Goal: Task Accomplishment & Management: Use online tool/utility

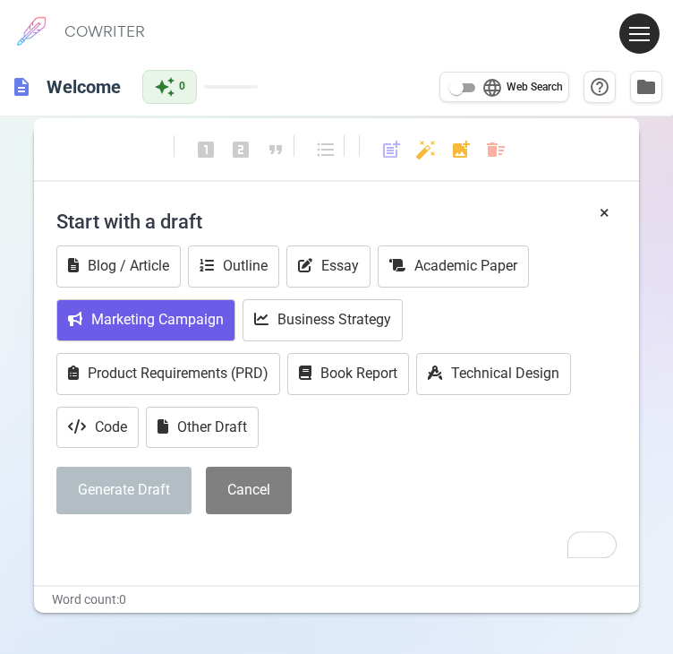
click at [186, 305] on button "Marketing Campaign" at bounding box center [145, 320] width 179 height 42
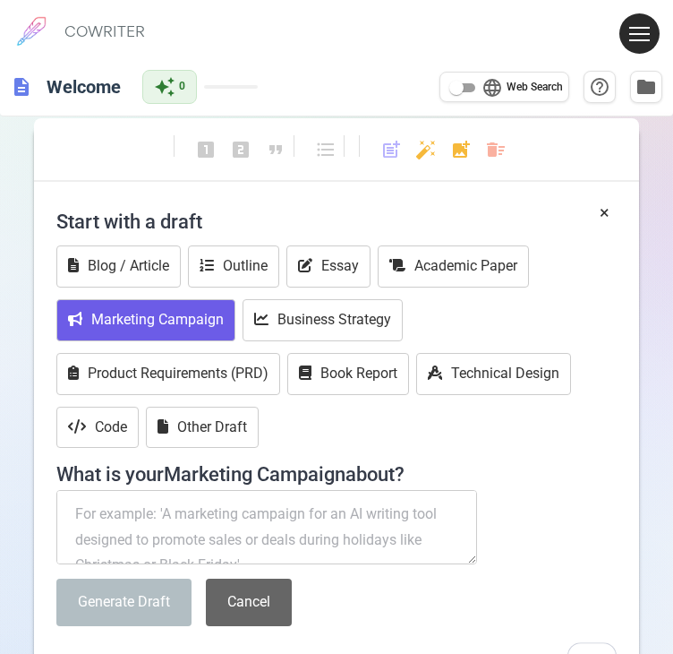
scroll to position [90, 0]
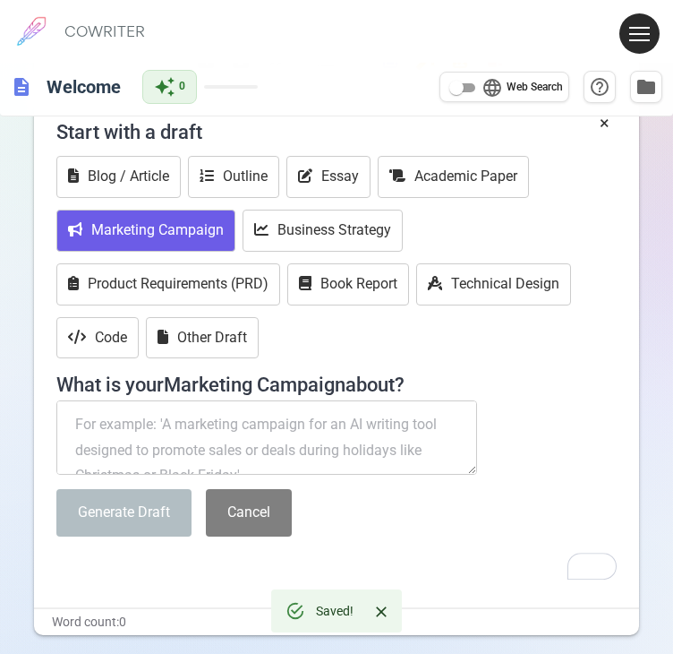
click at [194, 440] on textarea "To enrich screen reader interactions, please activate Accessibility in Grammarl…" at bounding box center [266, 437] width 421 height 75
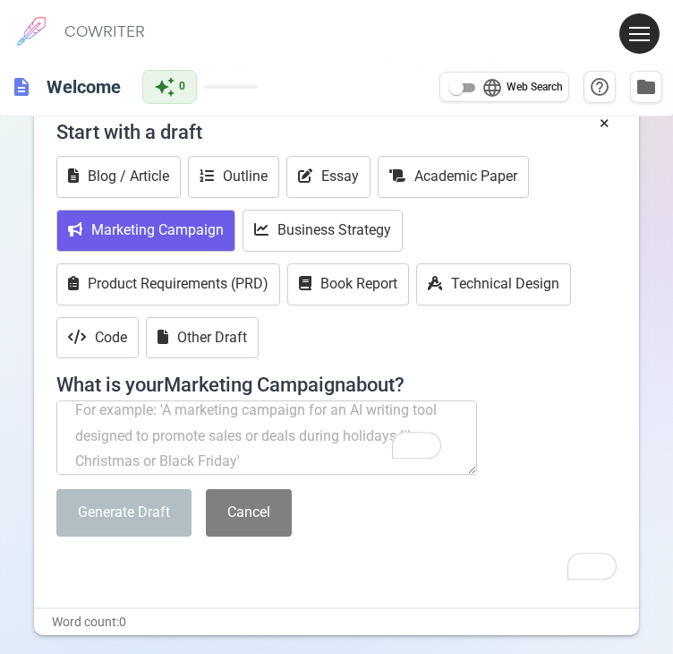
scroll to position [25, 0]
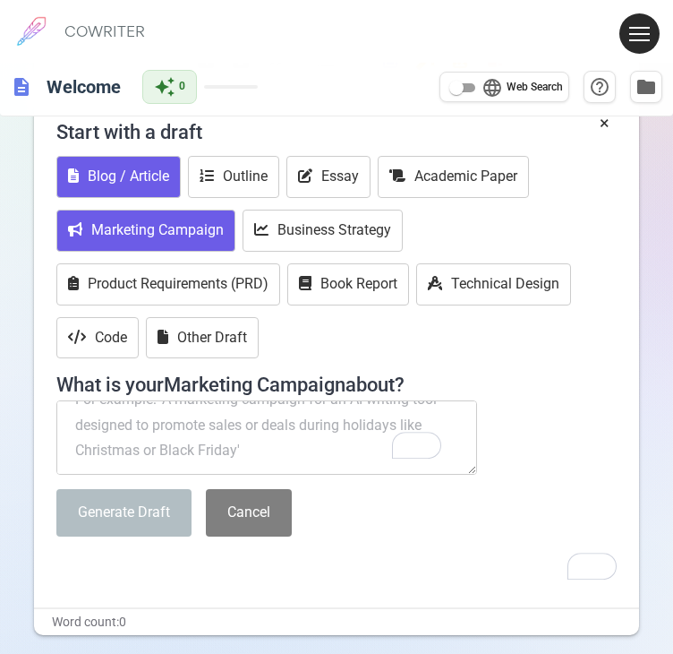
click at [84, 174] on button "Blog / Article" at bounding box center [118, 177] width 124 height 42
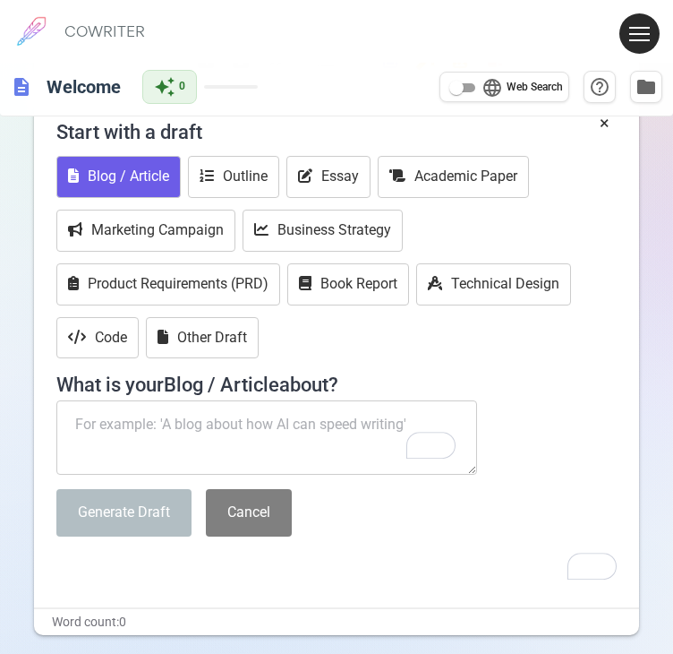
click at [118, 431] on textarea "To enrich screen reader interactions, please activate Accessibility in Grammarl…" at bounding box center [266, 437] width 421 height 75
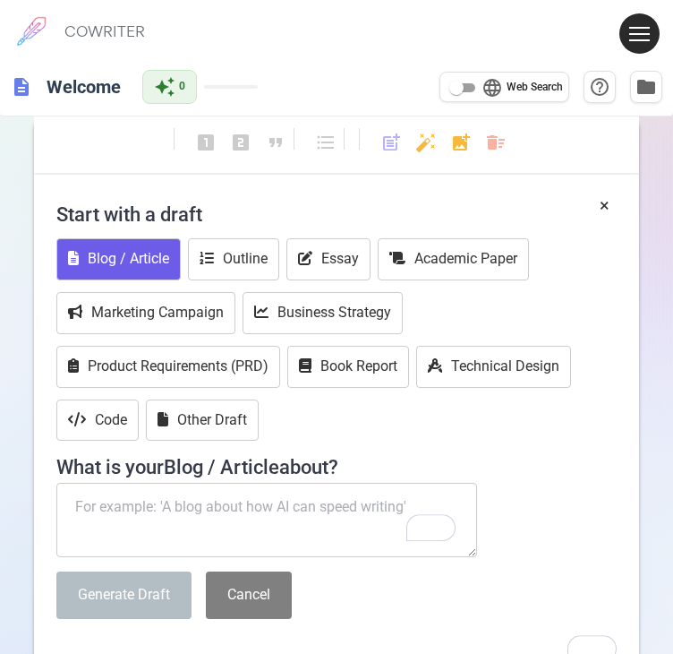
scroll to position [7, 0]
click at [308, 489] on textarea "To enrich screen reader interactions, please activate Accessibility in Grammarl…" at bounding box center [266, 520] width 421 height 75
type textarea "a"
click at [303, 252] on icon "To enrich screen reader interactions, please activate Accessibility in Grammarl…" at bounding box center [305, 258] width 14 height 14
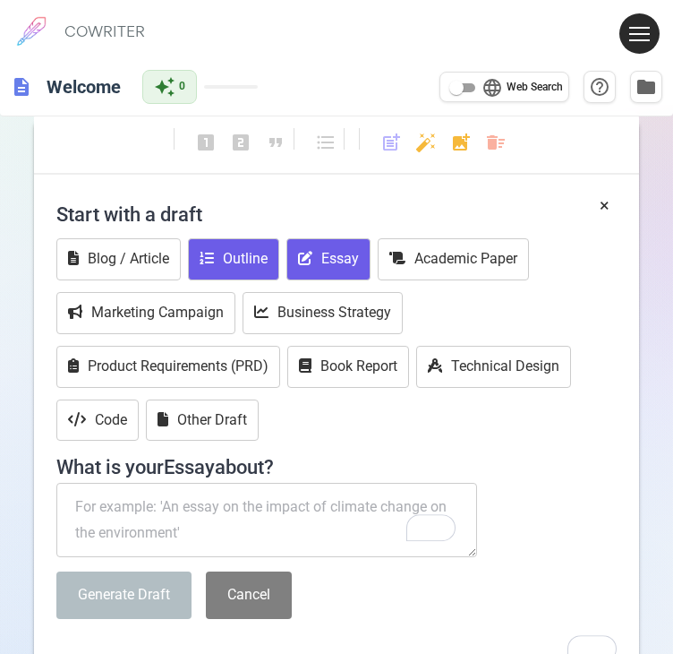
click at [231, 264] on button "Outline" at bounding box center [233, 259] width 91 height 42
click at [304, 269] on button "Essay" at bounding box center [329, 259] width 84 height 42
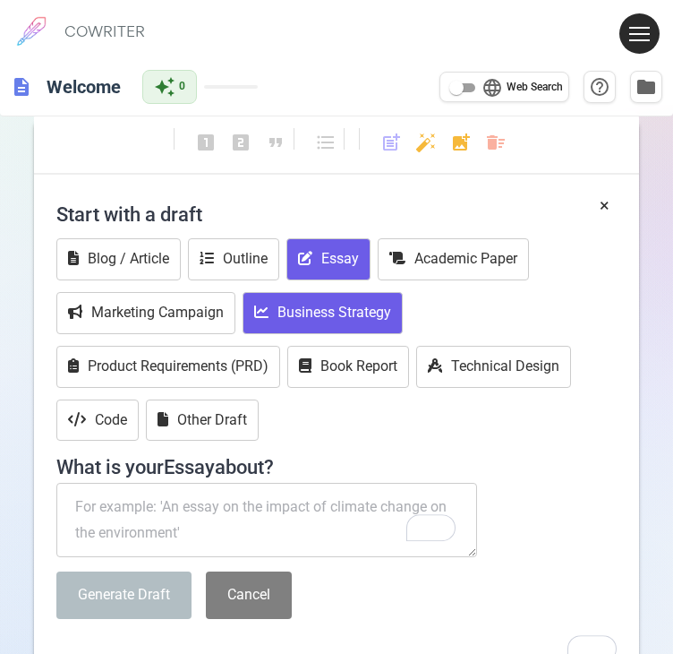
click at [304, 306] on button "Business Strategy" at bounding box center [323, 313] width 160 height 42
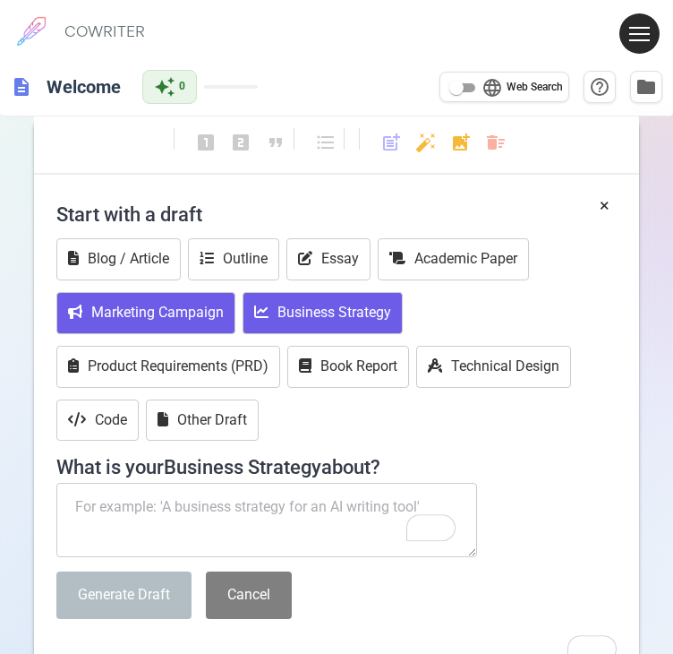
click at [183, 299] on button "Marketing Campaign" at bounding box center [145, 313] width 179 height 42
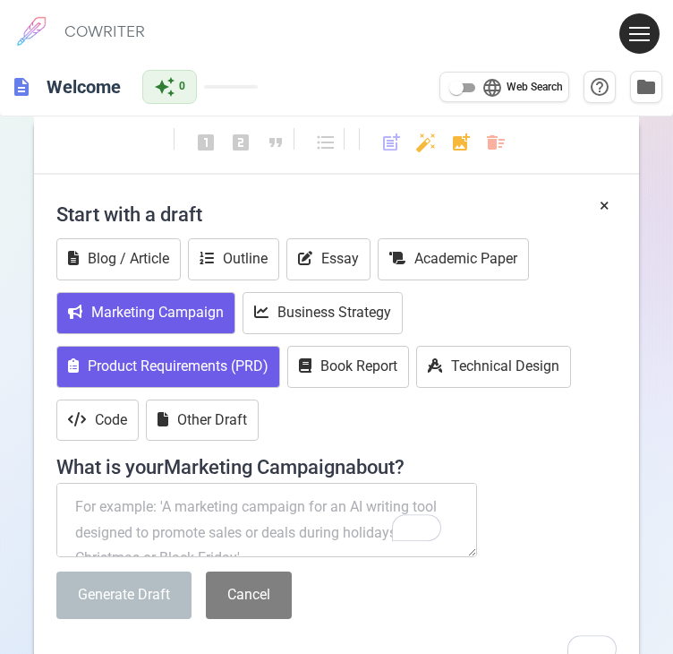
click at [159, 361] on button "Product Requirements (PRD)" at bounding box center [168, 367] width 224 height 42
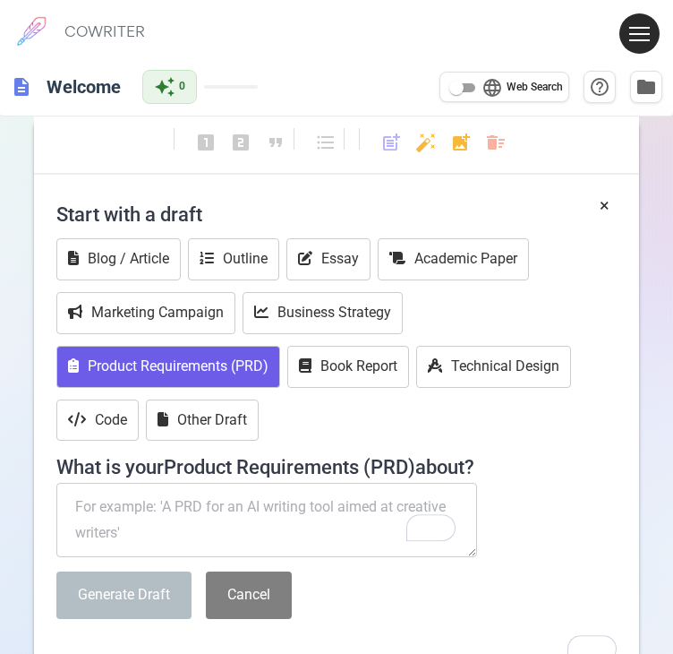
scroll to position [53, 0]
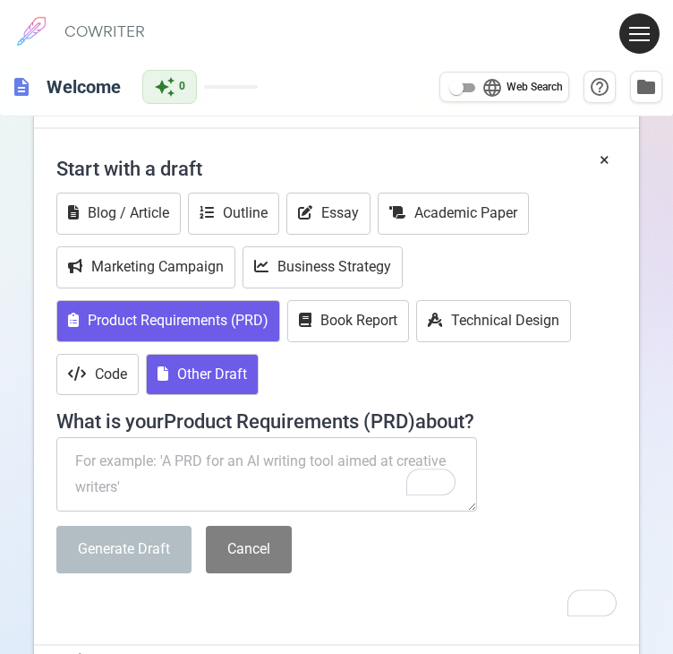
click at [211, 383] on button "Other Draft" at bounding box center [202, 375] width 113 height 42
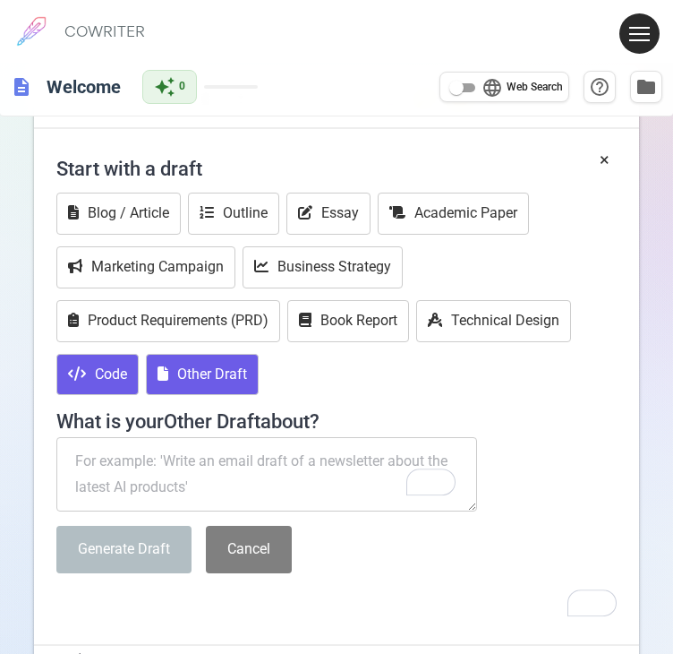
click at [114, 384] on button "Code" at bounding box center [97, 375] width 82 height 42
click at [204, 382] on button "Other Draft" at bounding box center [202, 375] width 113 height 42
click at [79, 389] on button "Code" at bounding box center [97, 375] width 82 height 42
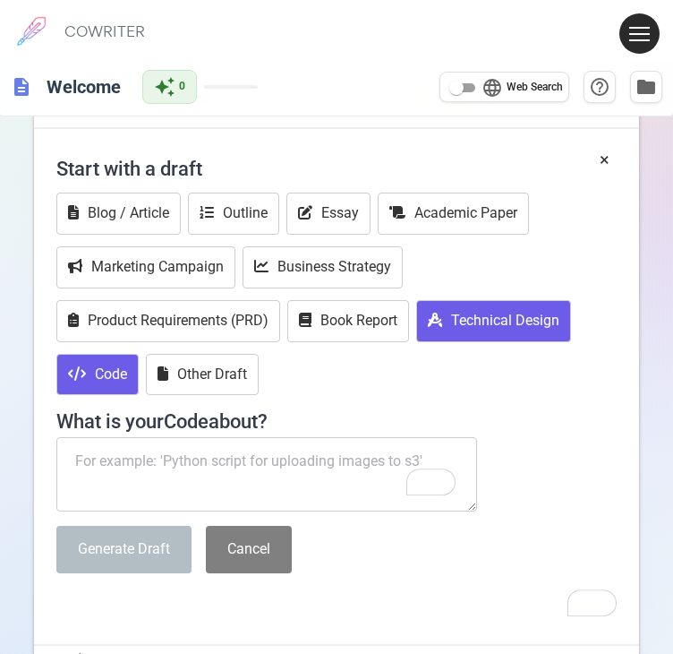
click at [508, 315] on button "Technical Design" at bounding box center [493, 321] width 155 height 42
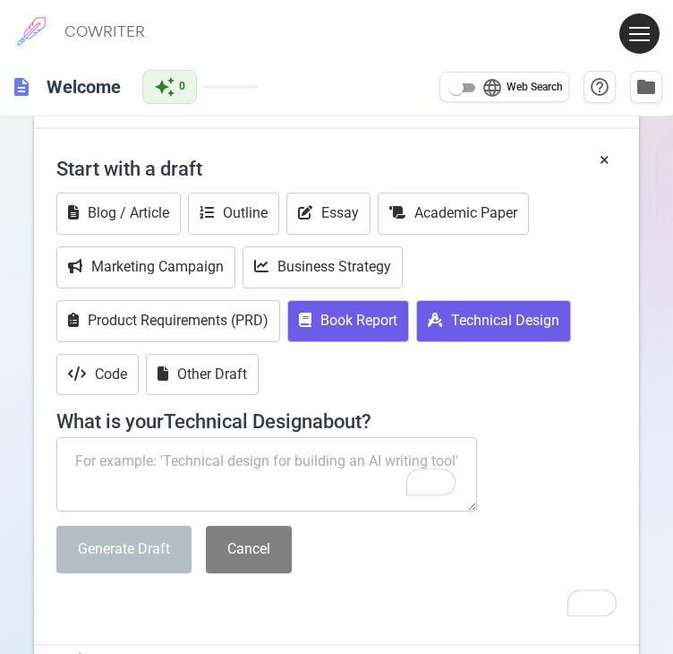
click at [369, 314] on button "Book Report" at bounding box center [348, 321] width 122 height 42
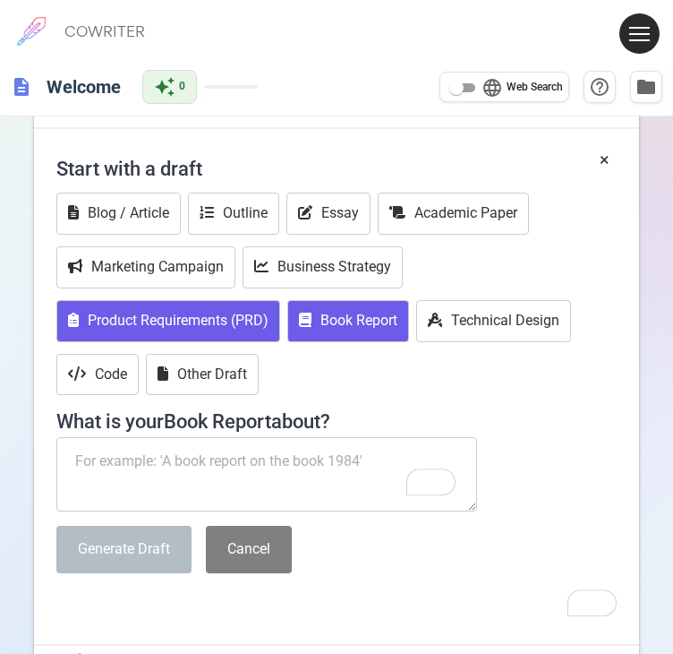
click at [172, 313] on button "Product Requirements (PRD)" at bounding box center [168, 321] width 224 height 42
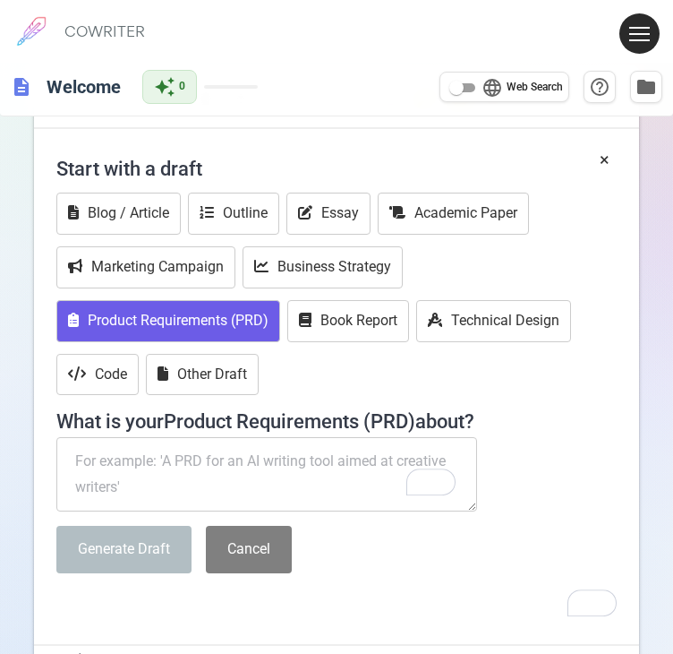
click at [272, 287] on div "Blog / Article Outline Essay Academic Paper Marketing Campaign Business Strateg…" at bounding box center [336, 296] width 561 height 207
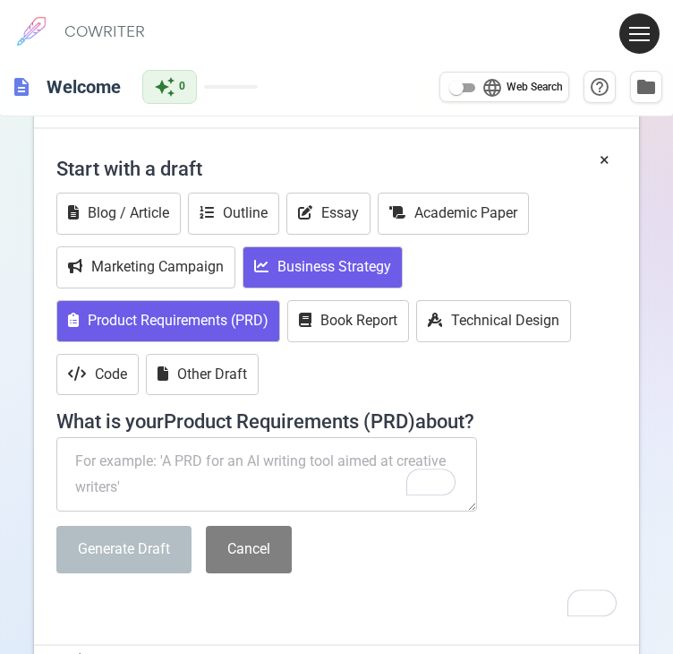
click at [269, 278] on button "Business Strategy" at bounding box center [323, 267] width 160 height 42
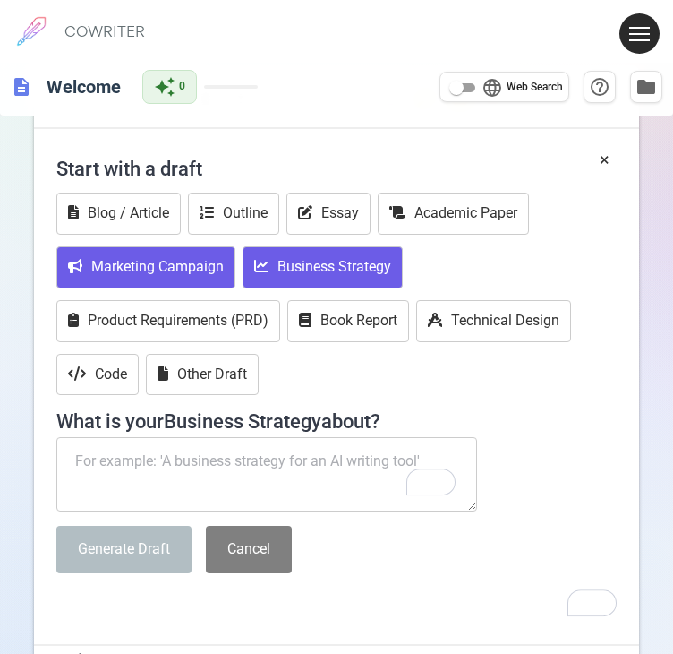
click at [199, 249] on button "Marketing Campaign" at bounding box center [145, 267] width 179 height 42
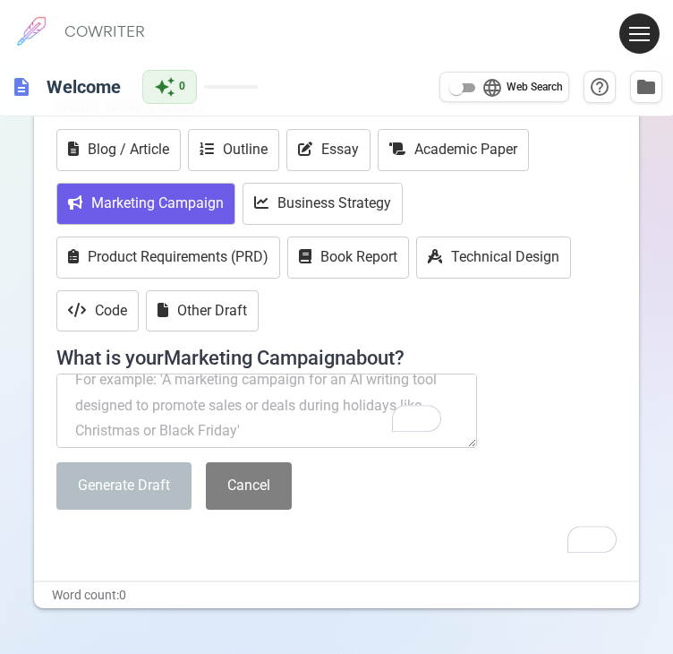
scroll to position [0, 0]
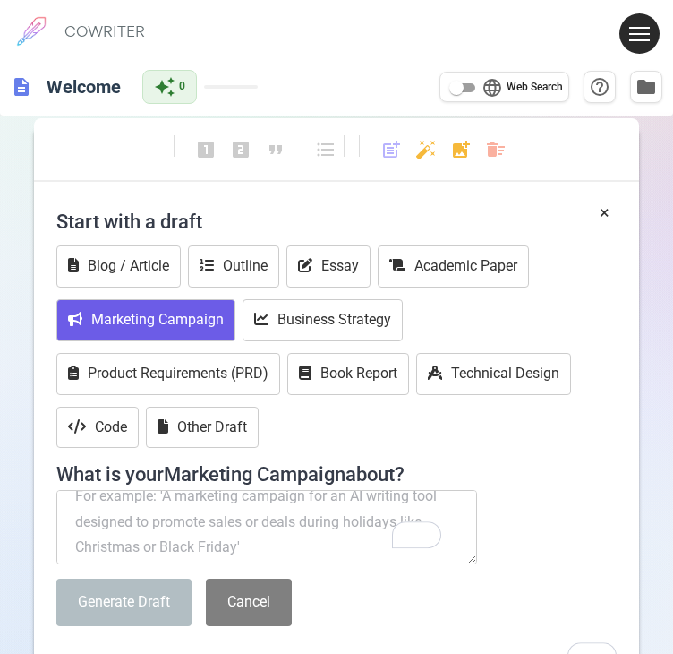
click at [489, 230] on h4 "Start with a draft" at bounding box center [336, 221] width 561 height 43
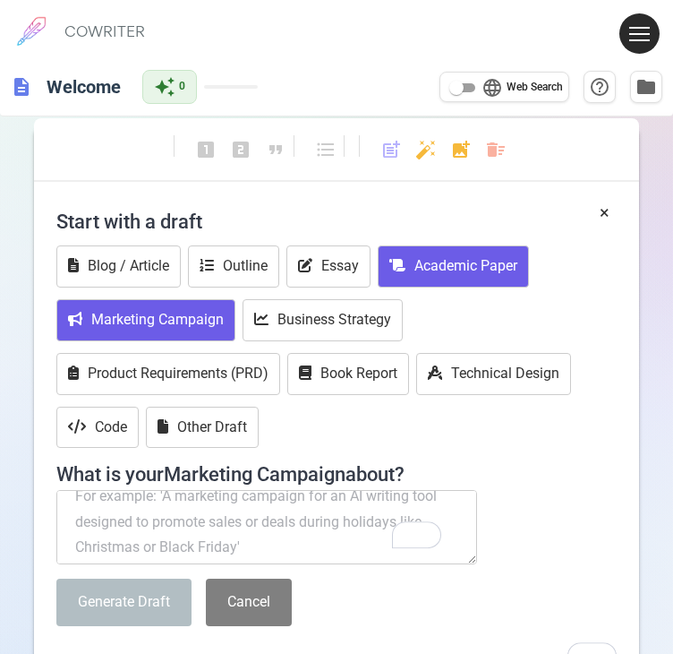
click at [441, 259] on button "Academic Paper" at bounding box center [453, 266] width 151 height 42
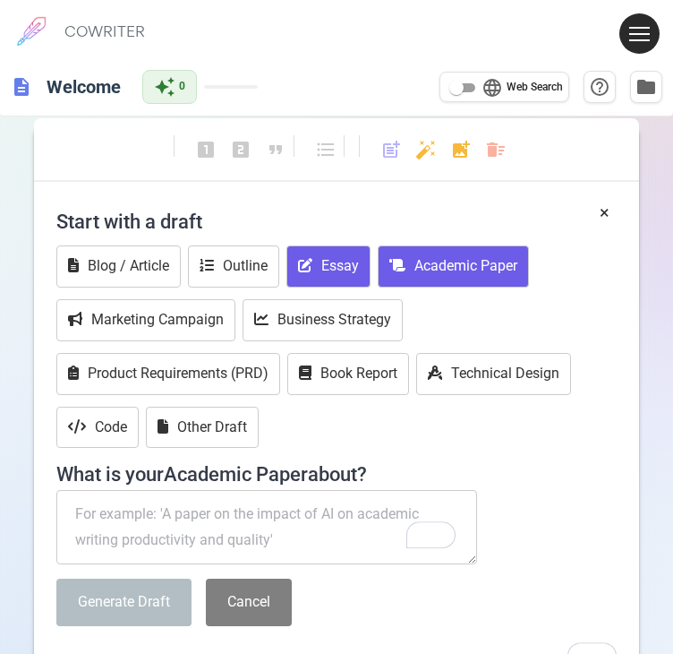
click at [328, 270] on button "Essay" at bounding box center [329, 266] width 84 height 42
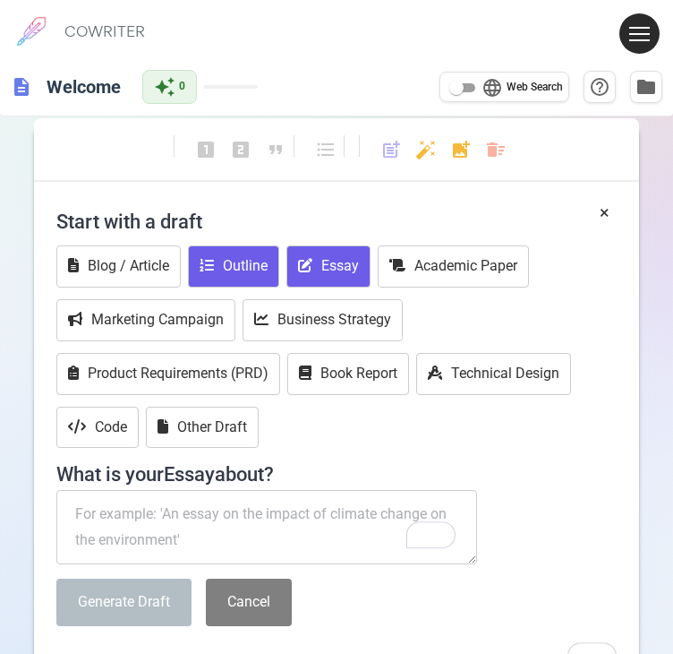
click at [235, 263] on button "Outline" at bounding box center [233, 266] width 91 height 42
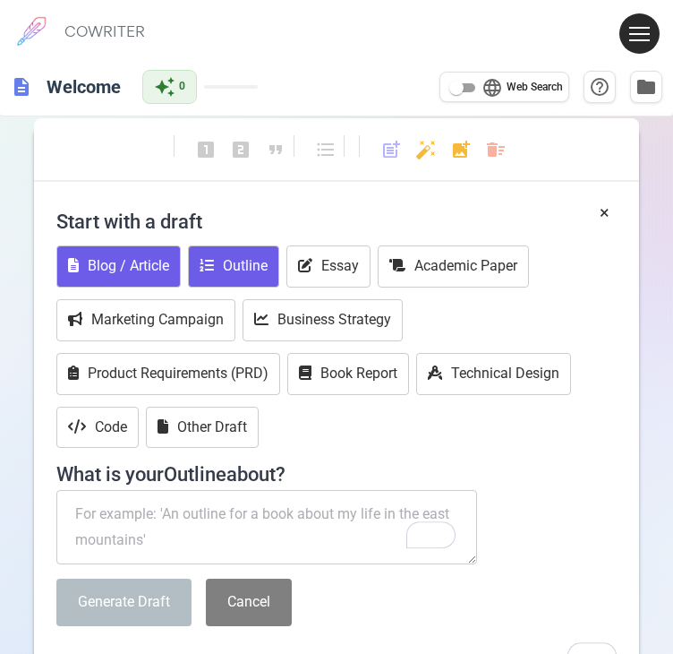
click at [98, 261] on button "Blog / Article" at bounding box center [118, 266] width 124 height 42
click at [223, 280] on button "Outline" at bounding box center [233, 266] width 91 height 42
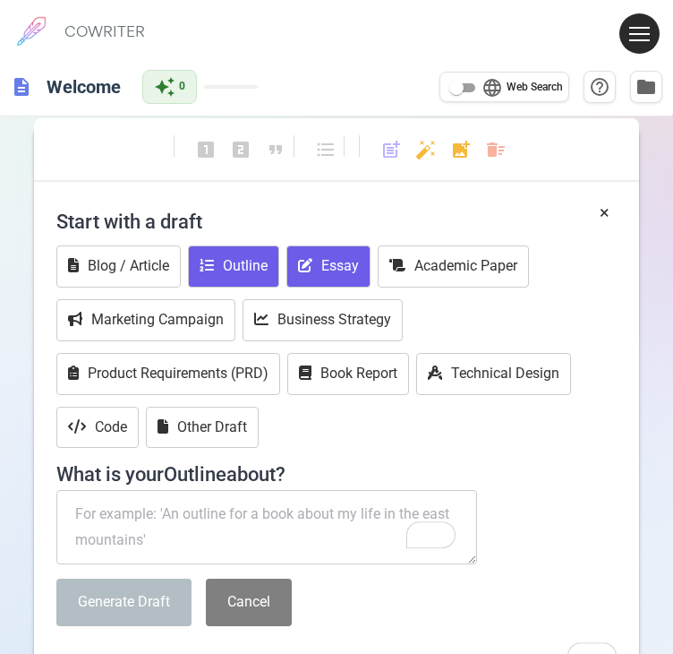
click at [329, 278] on button "Essay" at bounding box center [329, 266] width 84 height 42
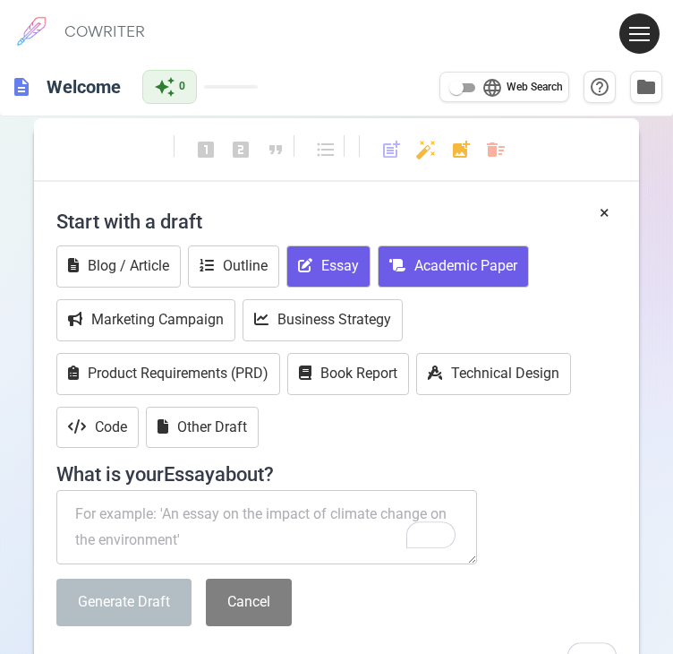
click at [435, 281] on button "Academic Paper" at bounding box center [453, 266] width 151 height 42
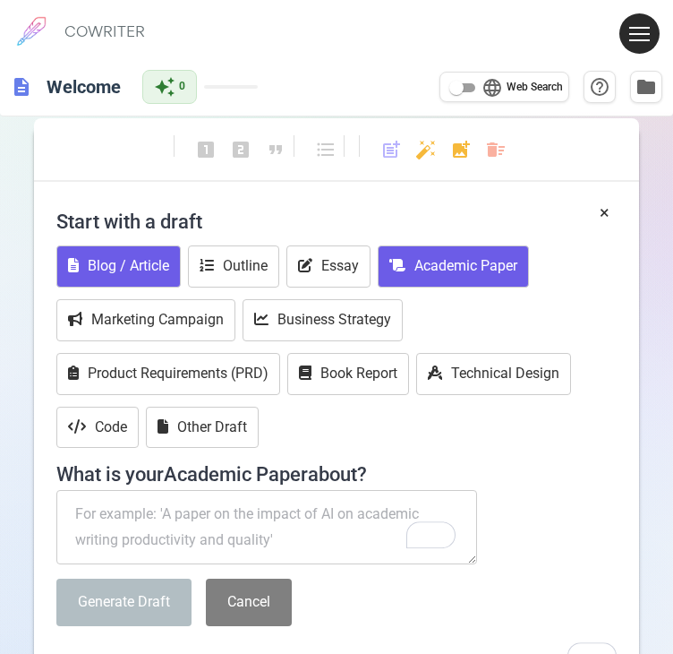
click at [107, 273] on button "Blog / Article" at bounding box center [118, 266] width 124 height 42
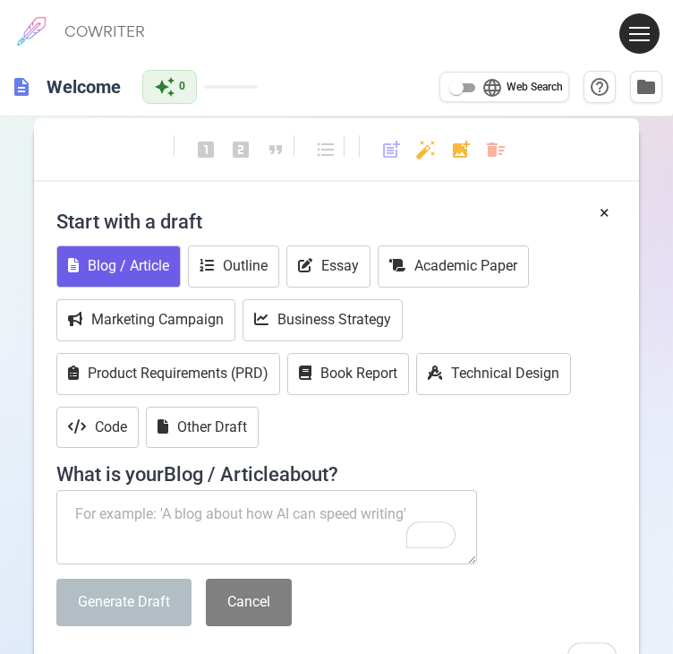
click at [194, 524] on textarea "To enrich screen reader interactions, please activate Accessibility in Grammarl…" at bounding box center [266, 527] width 421 height 75
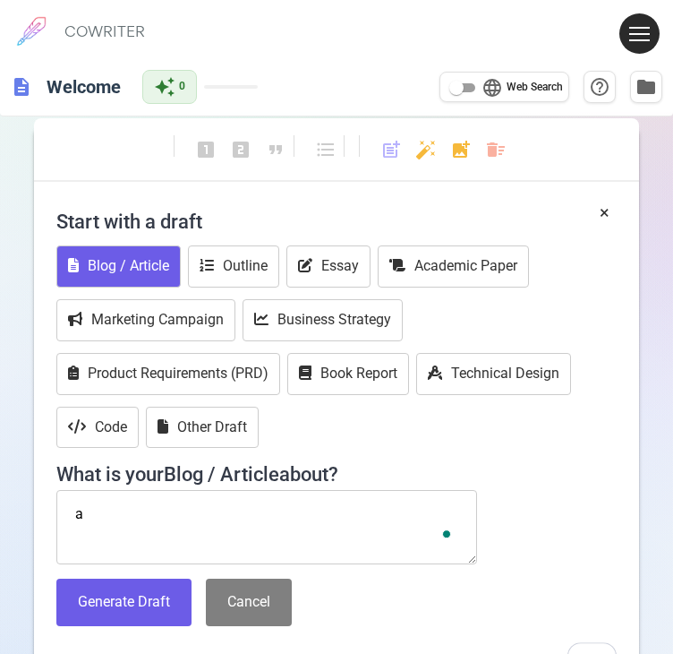
type textarea "a"
type textarea "A"
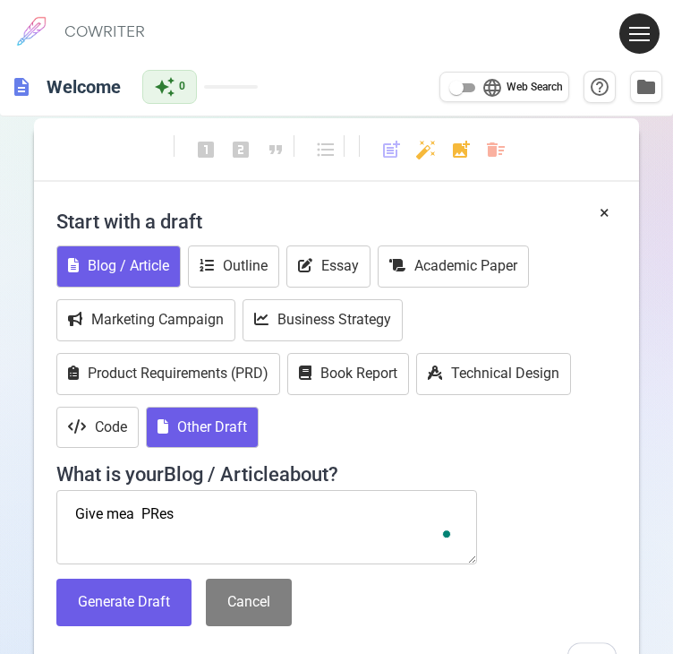
type textarea "Give mea PRes"
click at [212, 427] on button "Other Draft" at bounding box center [202, 427] width 113 height 42
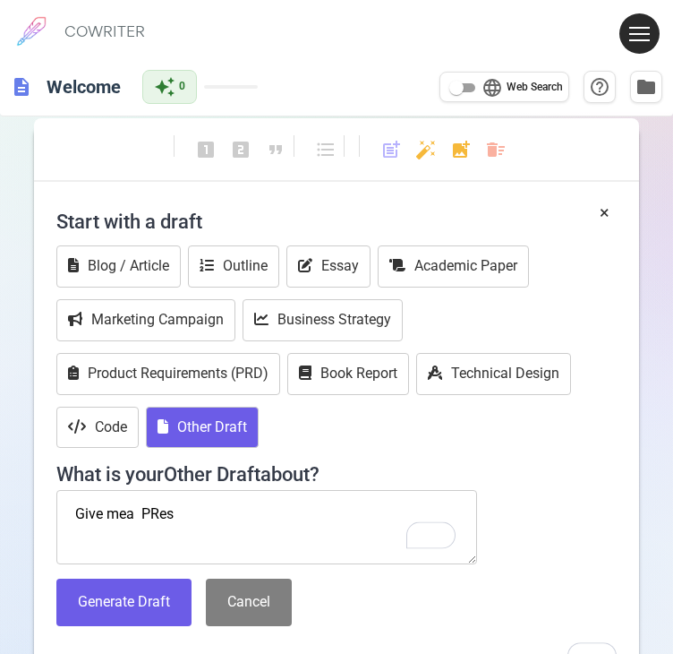
drag, startPoint x: 208, startPoint y: 517, endPoint x: 54, endPoint y: 509, distance: 154.2
click at [54, 509] on div "× Start with a draft Blog / Article Outline Essay Academic Paper Marketing Camp…" at bounding box center [337, 448] width 606 height 497
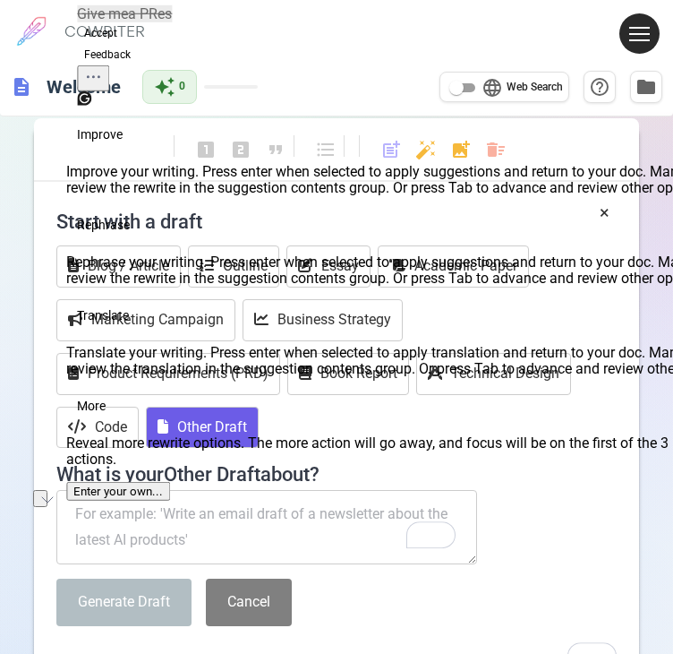
click at [126, 551] on textarea "To enrich screen reader interactions, please activate Accessibility in Grammarl…" at bounding box center [266, 527] width 421 height 75
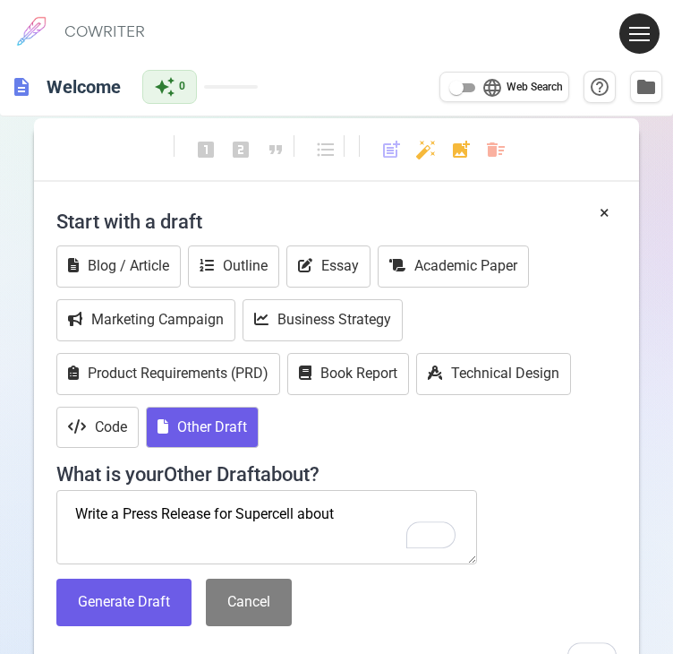
click at [364, 511] on textarea "Write a Press Release for Supercell about" at bounding box center [266, 527] width 421 height 75
click at [322, 539] on textarea "Write a Press Release for a mobile game development studio called Supercell, ab…" at bounding box center [266, 527] width 421 height 75
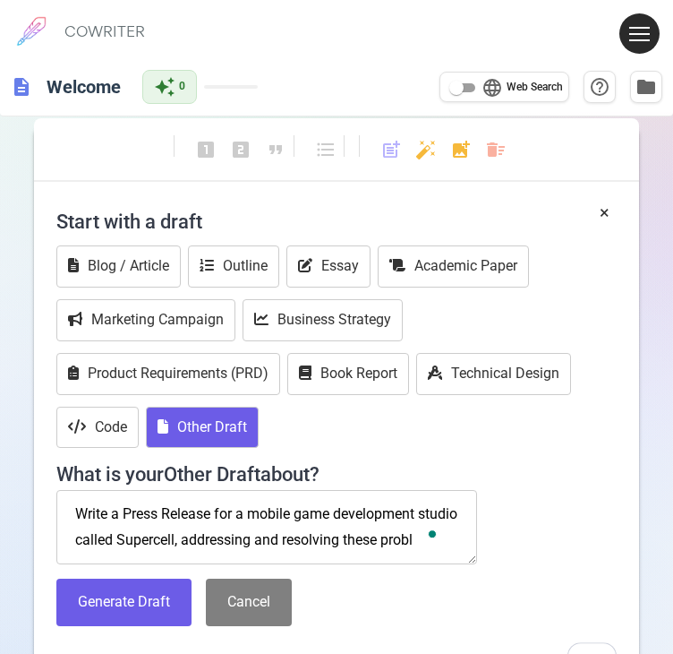
scroll to position [11, 0]
click at [255, 545] on textarea "Write a Press Release for a mobile game development studio called Supercell, ad…" at bounding box center [266, 527] width 421 height 75
paste textarea "• Clash Royale: removal of Season Shop removed a stable path to Evo Shards, Wil…"
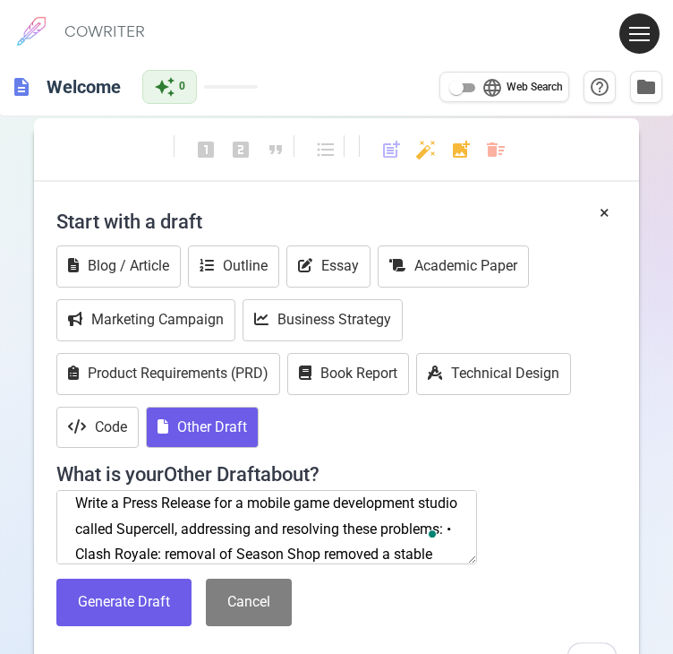
scroll to position [217, 0]
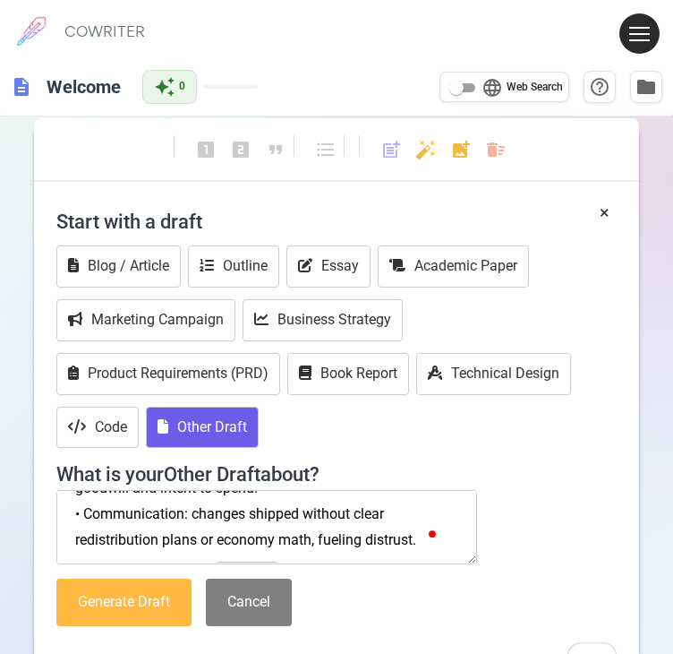
type textarea "Write a Press Release for a mobile game development studio called Supercell, ad…"
click at [139, 594] on button "Generate Draft" at bounding box center [123, 601] width 135 height 47
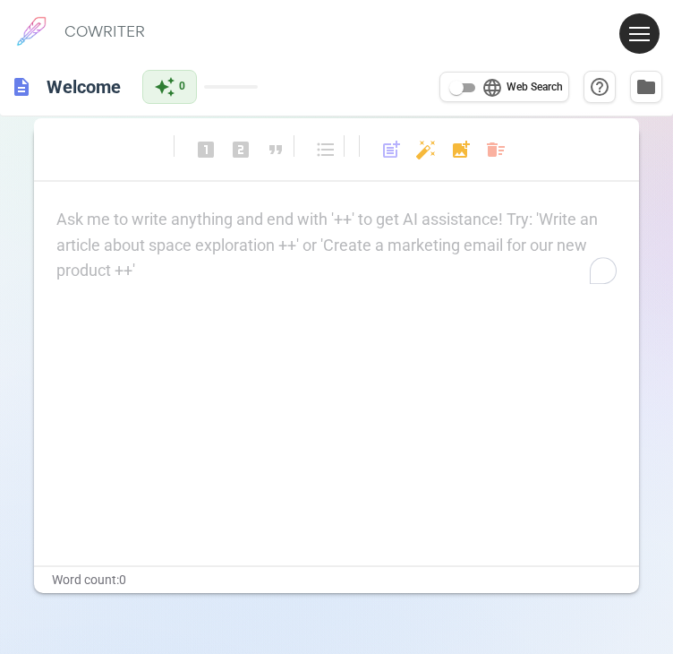
click at [319, 281] on div "Ask me to write anything and end with '++' to get AI assistance! Try: 'Write an…" at bounding box center [336, 245] width 561 height 77
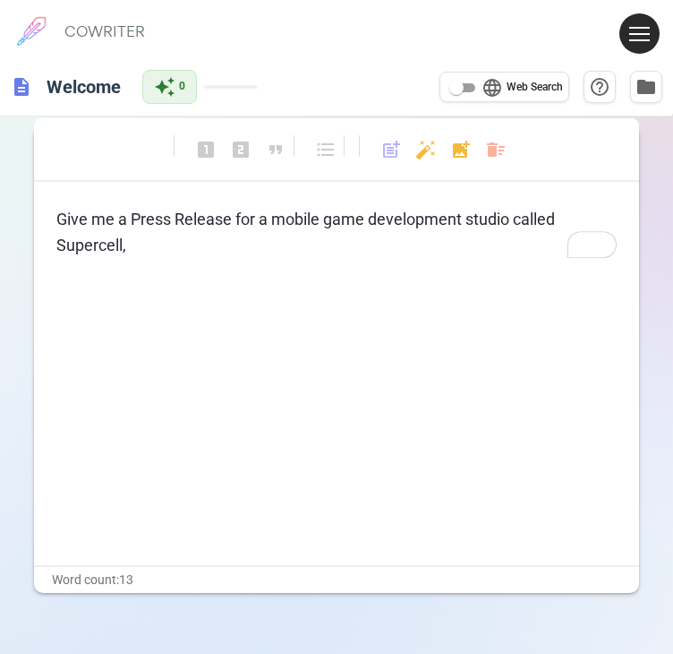
click at [174, 252] on p "Give me a Press Release for a mobile game development studio called Supercell," at bounding box center [336, 233] width 561 height 52
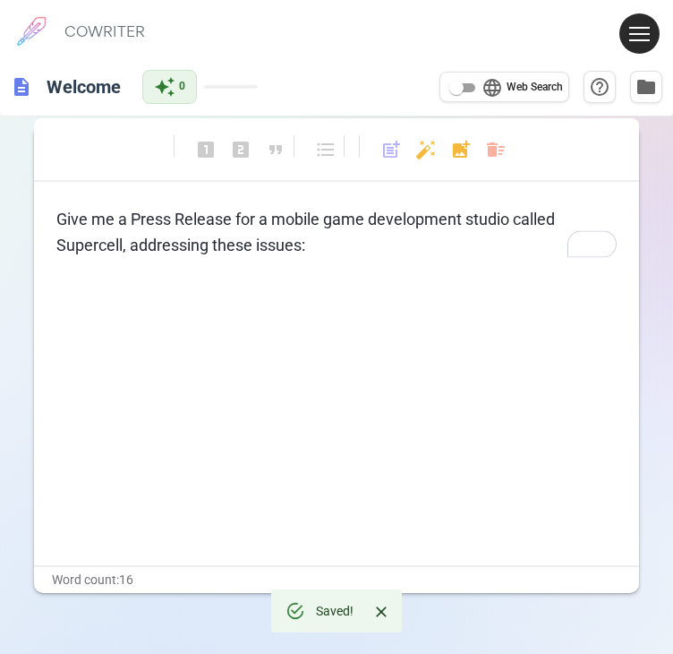
click at [319, 230] on p "Give me a Press Release for a mobile game development studio called Supercell, …" at bounding box center [336, 233] width 561 height 52
click at [321, 236] on p "Give me a Press Release for a mobile game development studio called Supercell, …" at bounding box center [336, 233] width 561 height 52
click at [299, 242] on span "Give me a Press Release for a mobile game development studio called Supercell, …" at bounding box center [307, 232] width 502 height 45
click at [413, 237] on span "Give me a Press Release for a mobile game development studio called Supercell, …" at bounding box center [307, 232] width 502 height 45
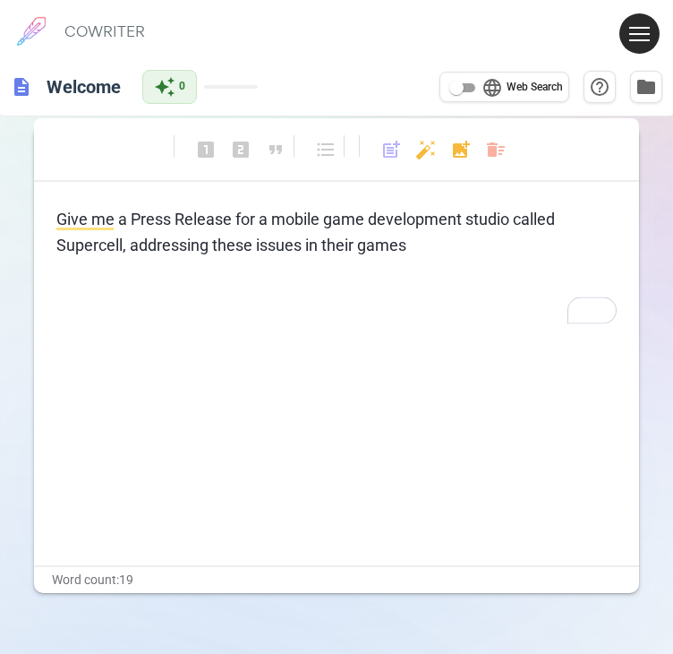
click at [31, 83] on span "description" at bounding box center [21, 86] width 21 height 21
click at [55, 90] on h6 "Welcome" at bounding box center [83, 86] width 89 height 36
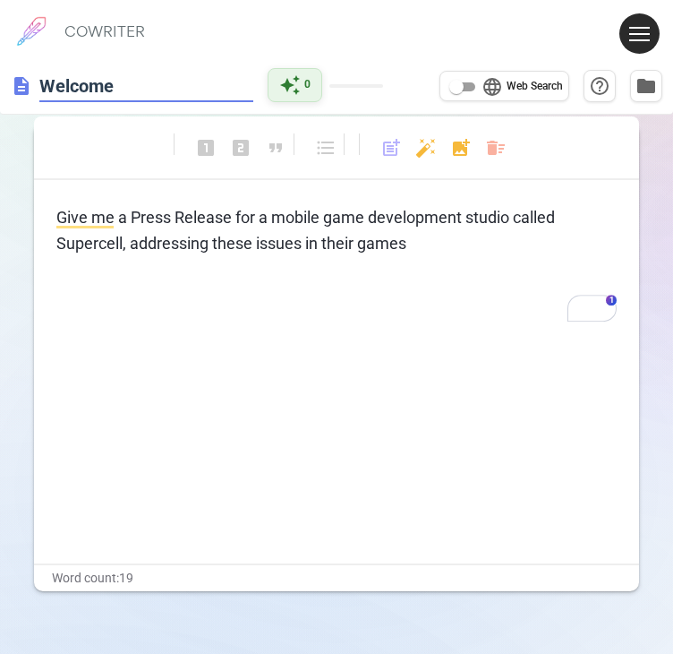
click at [295, 98] on div "description Welcome auto_awesome 0 language Web Search help_outline folder" at bounding box center [336, 86] width 673 height 56
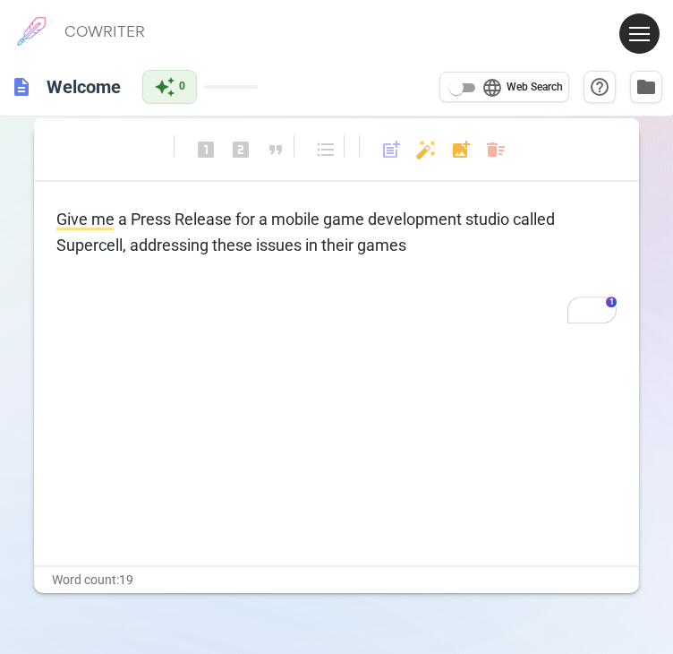
click at [623, 40] on button at bounding box center [640, 33] width 40 height 40
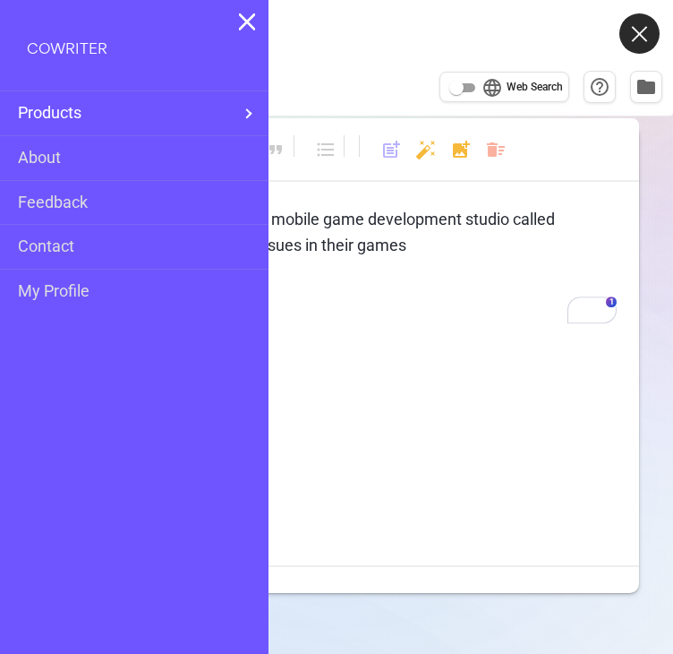
click at [185, 122] on span "Products" at bounding box center [127, 113] width 219 height 26
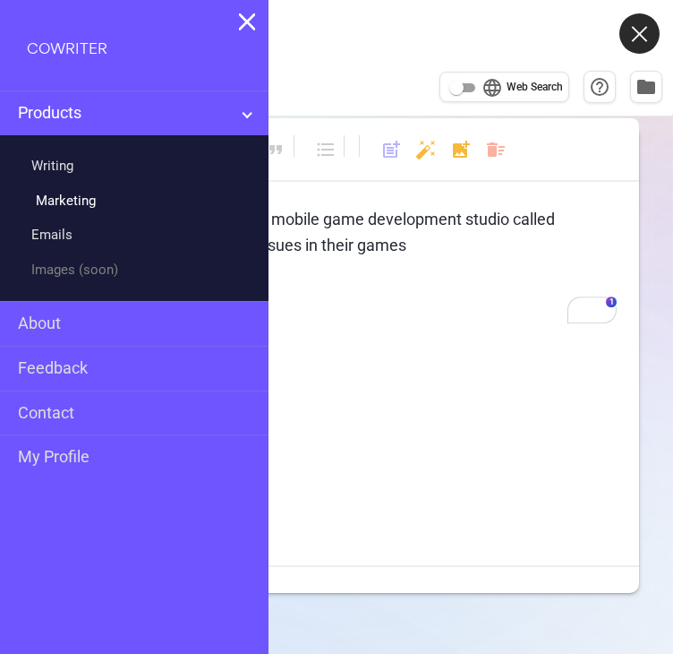
click at [86, 188] on link "Marketing" at bounding box center [63, 201] width 64 height 26
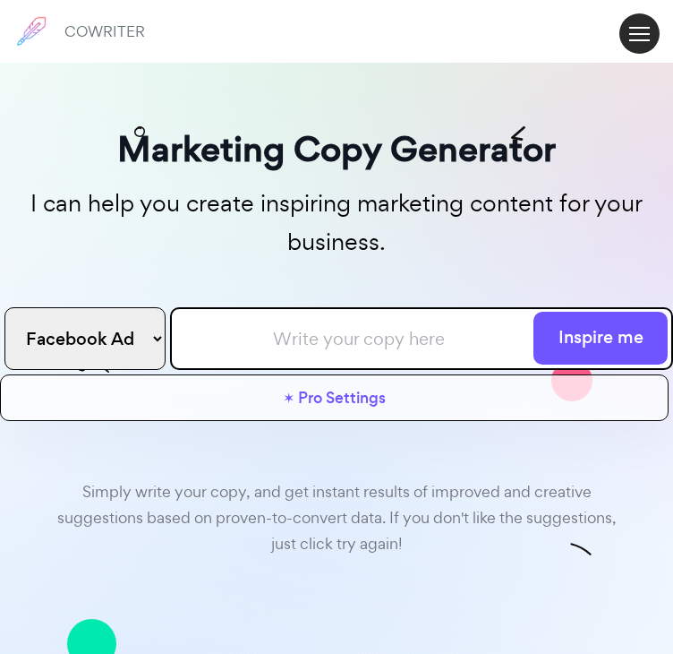
click at [166, 333] on select "Facebook Ad Google Ad Email subject line Blog Title Twitter Post Linkedin Post …" at bounding box center [84, 338] width 161 height 63
click at [357, 449] on div "Simply write your copy, and get instant results of improved and creative sugges…" at bounding box center [336, 610] width 673 height 360
click at [166, 323] on select "Facebook Ad Google Ad Email subject line Blog Title Twitter Post Linkedin Post …" at bounding box center [84, 338] width 161 height 63
click at [72, 307] on select "Facebook Ad Google Ad Email subject line Blog Title Twitter Post Linkedin Post …" at bounding box center [84, 338] width 161 height 63
click at [303, 329] on input "text" at bounding box center [421, 338] width 503 height 63
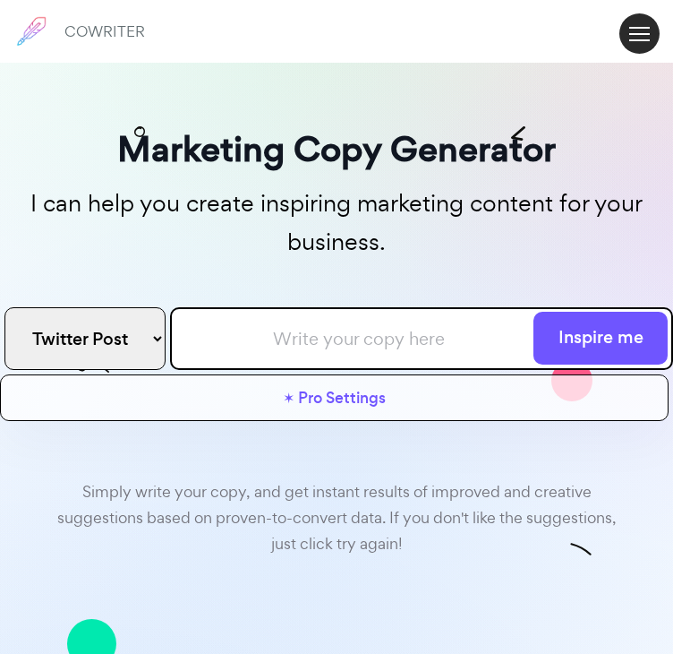
click at [381, 373] on div "Facebook Ad Google Ad Email subject line Blog Title Twitter Post Linkedin Post …" at bounding box center [336, 362] width 673 height 118
click at [367, 347] on input "text" at bounding box center [421, 338] width 503 height 63
click at [152, 343] on select "Facebook Ad Google Ad Email subject line Blog Title Twitter Post Linkedin Post …" at bounding box center [84, 338] width 161 height 63
select select "instagram"
click at [72, 307] on select "Facebook Ad Google Ad Email subject line Blog Title Twitter Post Linkedin Post …" at bounding box center [84, 338] width 161 height 63
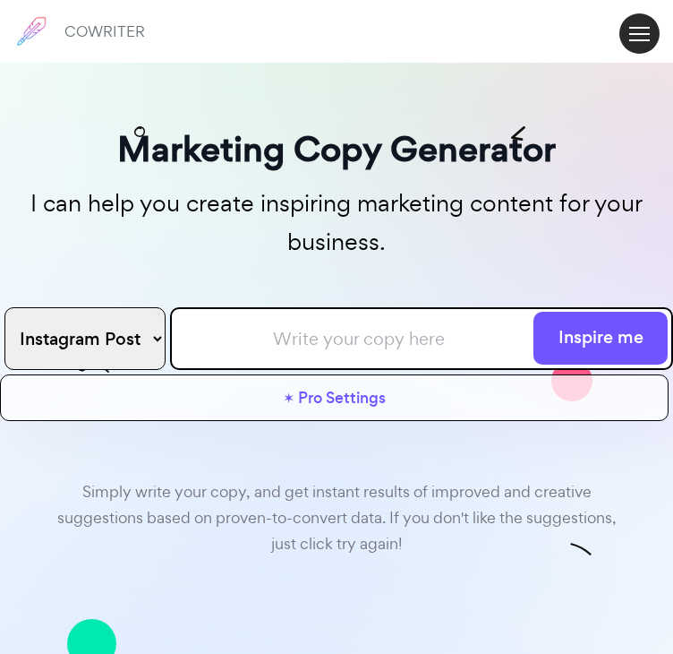
click at [317, 335] on input "text" at bounding box center [421, 338] width 503 height 63
paste input "Post 1 Caption: Season Shop 2.0 lands [DATE]. Earn Evo Shards, Wild Cards, and …"
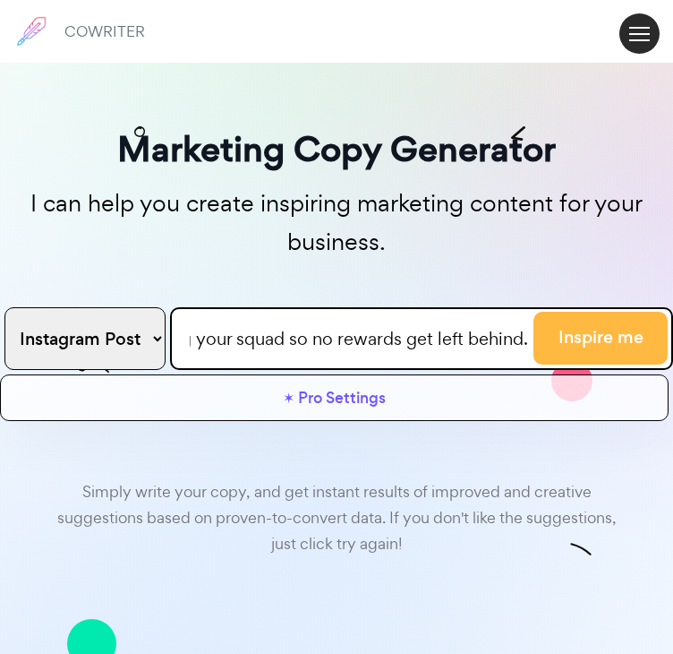
type input "Post 1 Caption: Season Shop 2.0 lands [DATE]. Earn Evo Shards, Wild Cards, and …"
click at [534, 347] on button "Inspire me" at bounding box center [601, 338] width 134 height 53
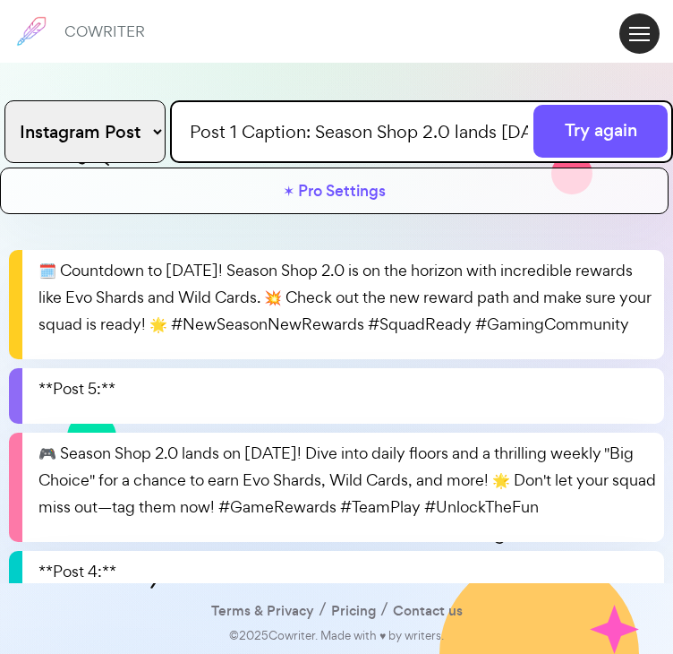
scroll to position [0, 0]
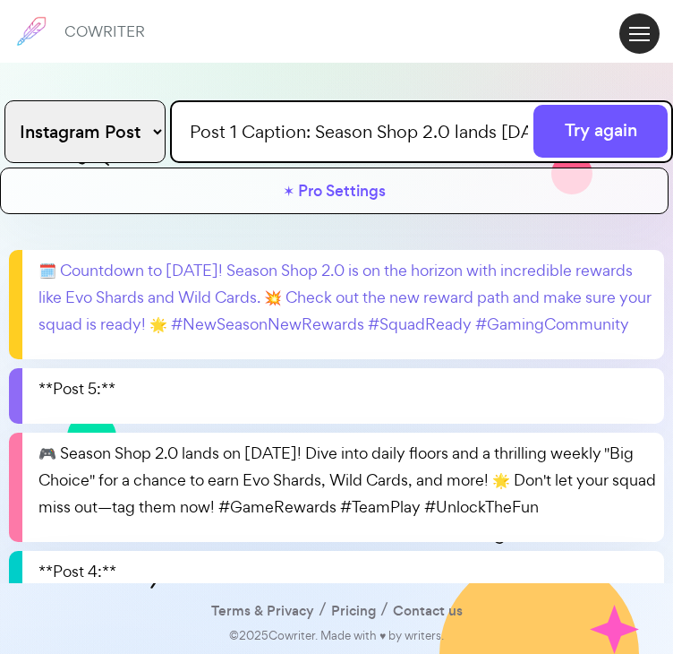
click at [374, 338] on p "🗓️ Countdown to [DATE]! Season Shop 2.0 is on the horizon with incredible rewar…" at bounding box center [348, 297] width 619 height 81
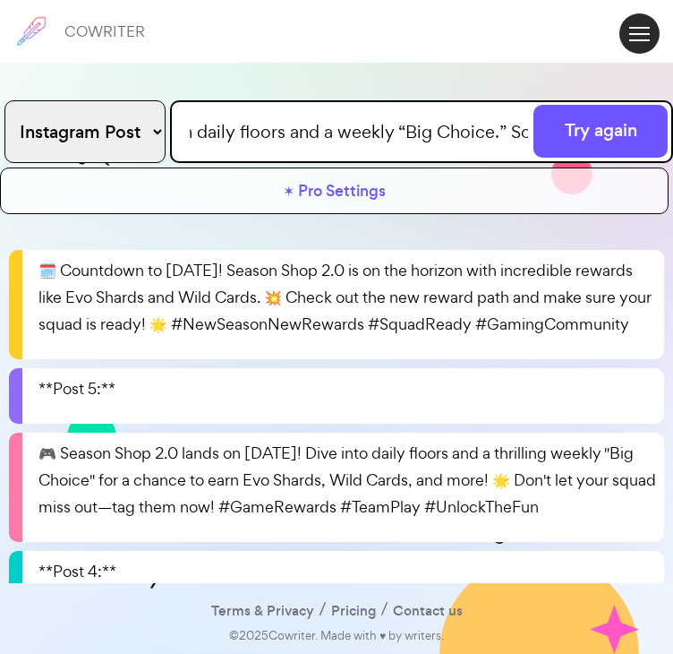
scroll to position [0, 1661]
drag, startPoint x: 261, startPoint y: 134, endPoint x: 637, endPoint y: 191, distance: 380.3
click at [637, 191] on div "Marketing Copy Generator I can help you create inspiring marketing content for …" at bounding box center [336, 250] width 673 height 807
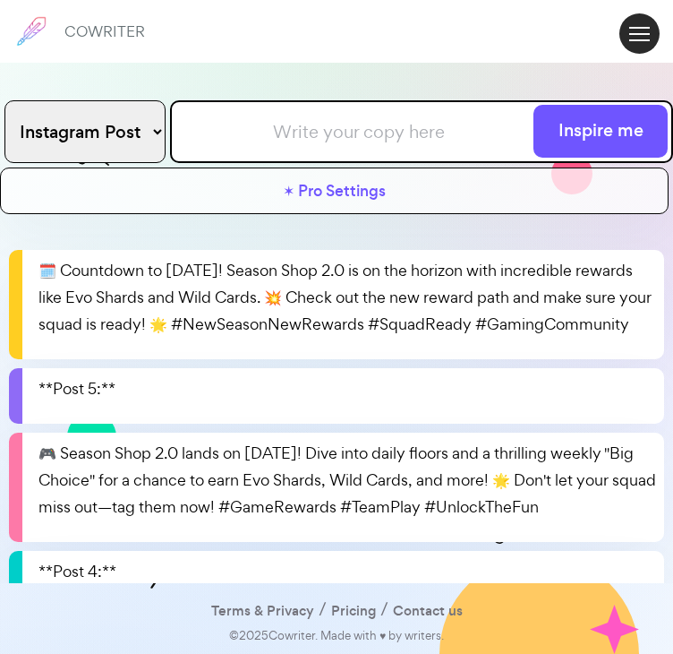
click at [362, 126] on input "text" at bounding box center [421, 131] width 503 height 63
paste input "Pick one premium option per week: higher Shards, Wild bundle, or discounted Boo…"
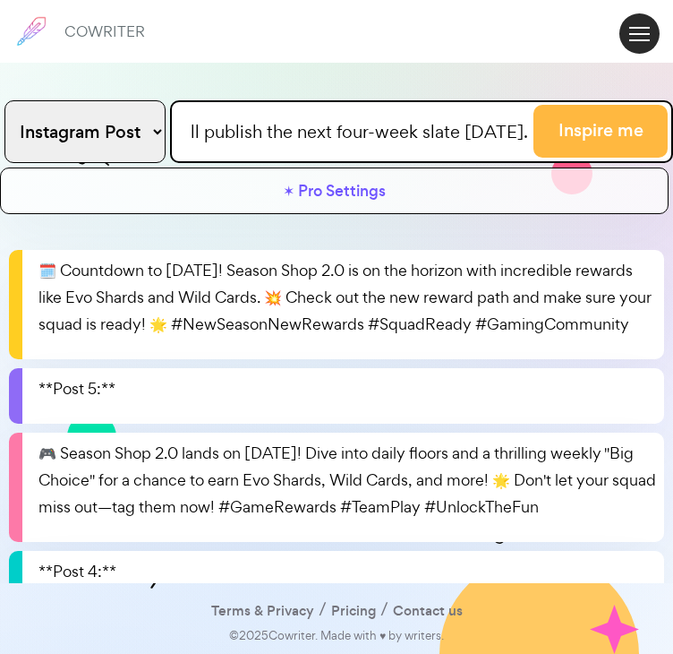
type input "Pick one premium option per week: higher Shards, Wild bundle, or discounted Boo…"
click at [534, 135] on button "Inspire me" at bounding box center [601, 131] width 134 height 53
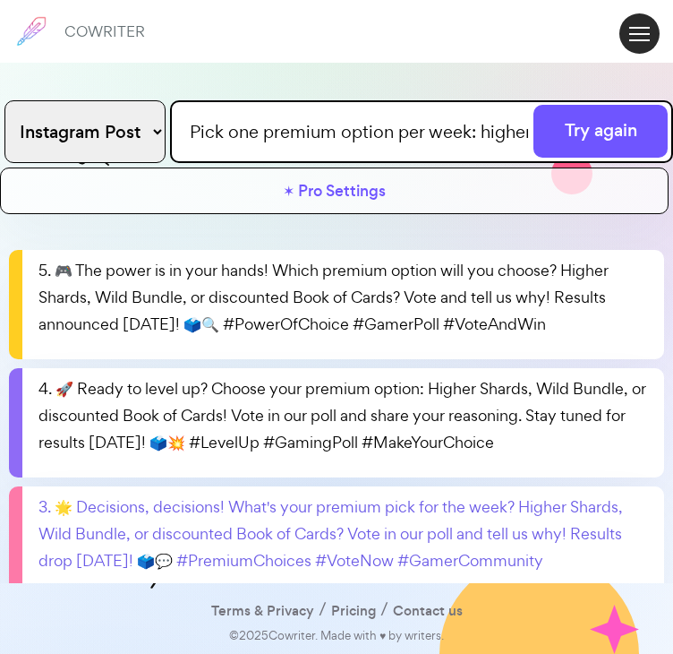
scroll to position [183, 0]
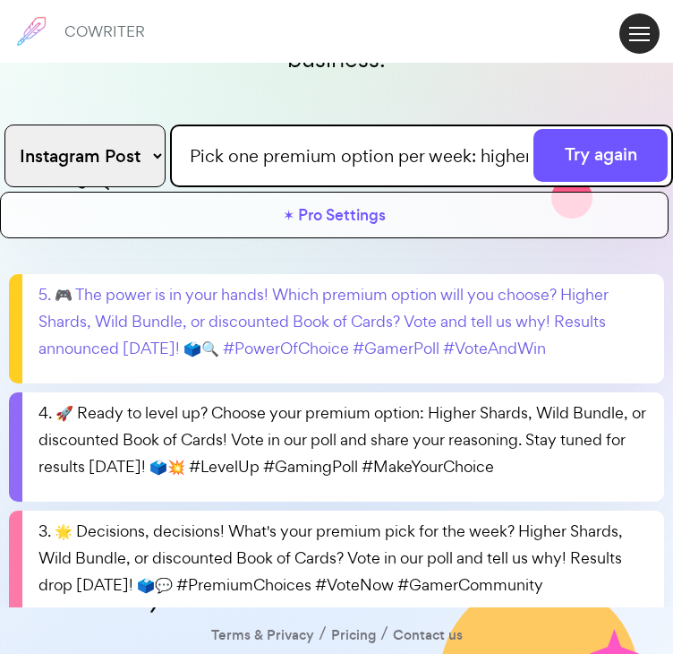
click at [378, 315] on p "5. 🎮 The power is in your hands! Which premium option will you choose? Higher S…" at bounding box center [348, 321] width 619 height 81
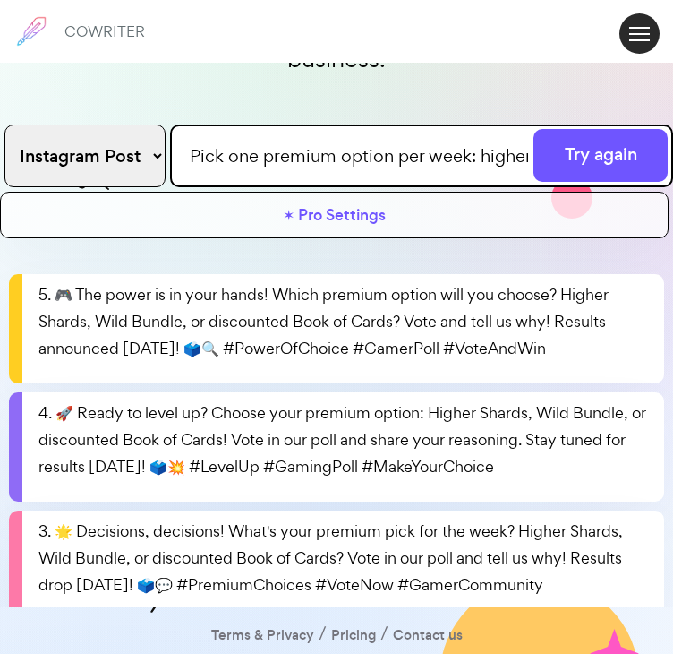
click at [309, 155] on input "Pick one premium option per week: higher Shards, Wild bundle, or discounted Boo…" at bounding box center [421, 155] width 503 height 63
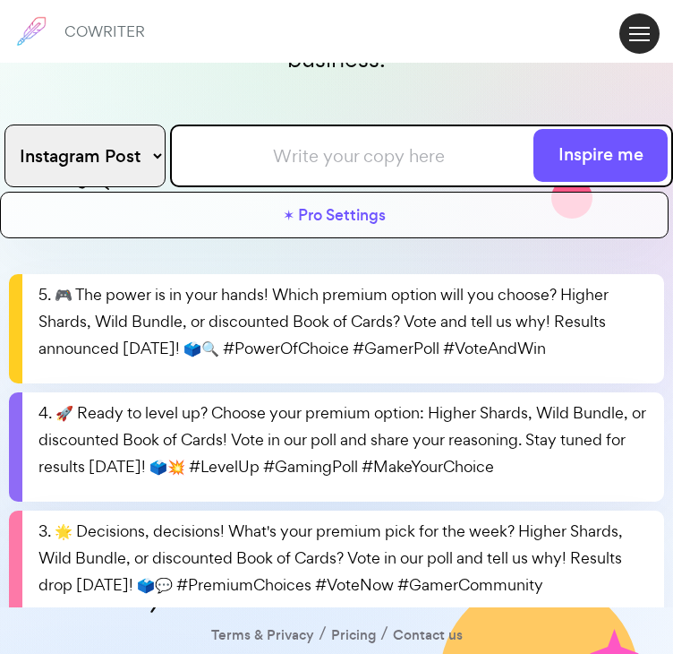
paste input "Here’s the earn-rate chart for Evo Shards, Wild Cards, and Gold across dailies,…"
type input "Here’s the earn-rate chart for Evo Shards, Wild Cards, and Gold across dailies,…"
click at [534, 129] on button "Inspire me" at bounding box center [601, 155] width 134 height 53
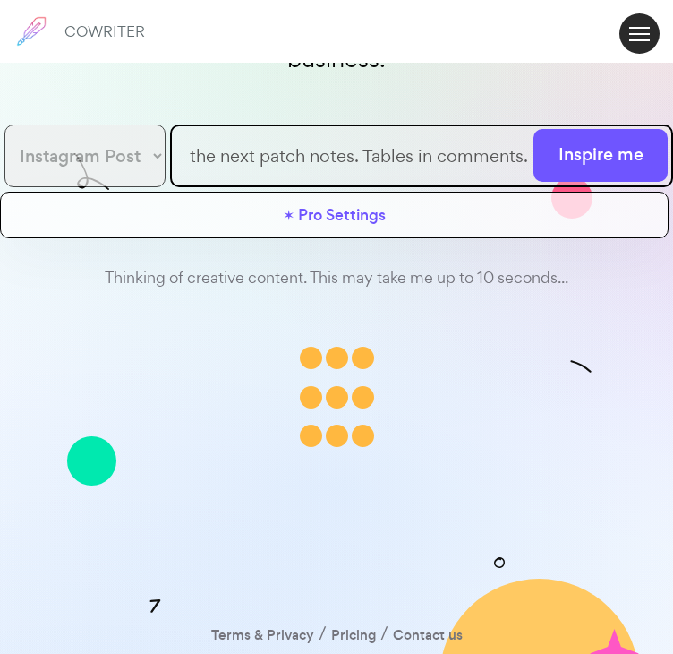
scroll to position [0, 0]
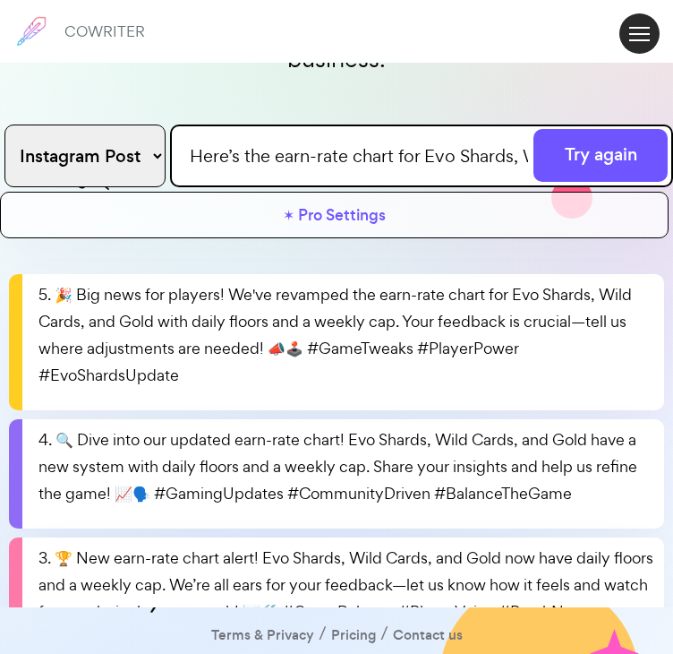
click at [166, 160] on select "Facebook Ad Google Ad Email subject line Blog Title Twitter Post Linkedin Post …" at bounding box center [84, 155] width 161 height 63
click at [72, 124] on select "Facebook Ad Google Ad Email subject line Blog Title Twitter Post Linkedin Post …" at bounding box center [84, 155] width 161 height 63
click at [151, 139] on select "Facebook Ad Google Ad Email subject line Blog Title Twitter Post Linkedin Post …" at bounding box center [84, 155] width 161 height 63
select select "blog"
click at [72, 124] on select "Facebook Ad Google Ad Email subject line Blog Title Twitter Post Linkedin Post …" at bounding box center [84, 155] width 161 height 63
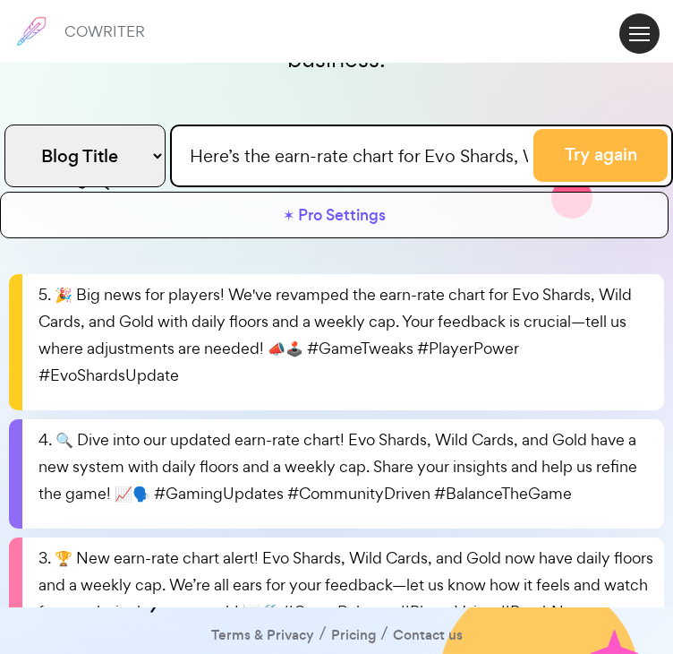
click at [534, 162] on button "Try again" at bounding box center [601, 155] width 134 height 53
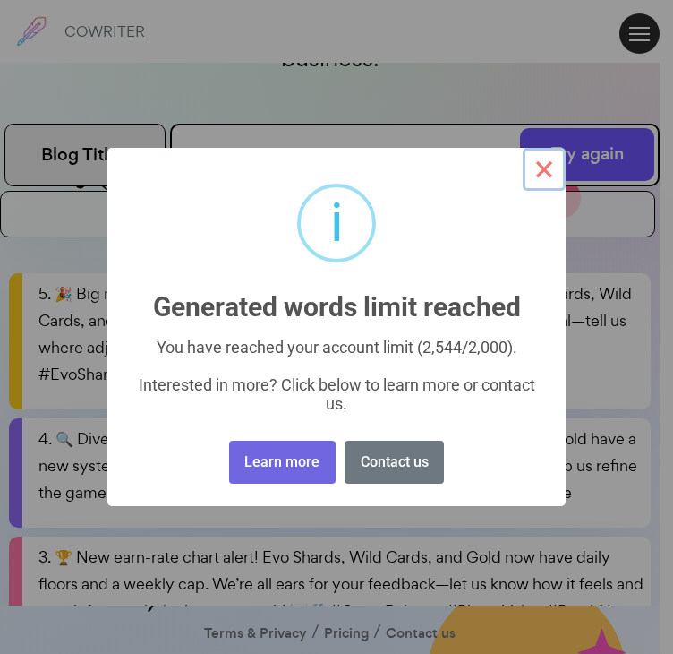
click at [559, 148] on button "×" at bounding box center [544, 169] width 43 height 43
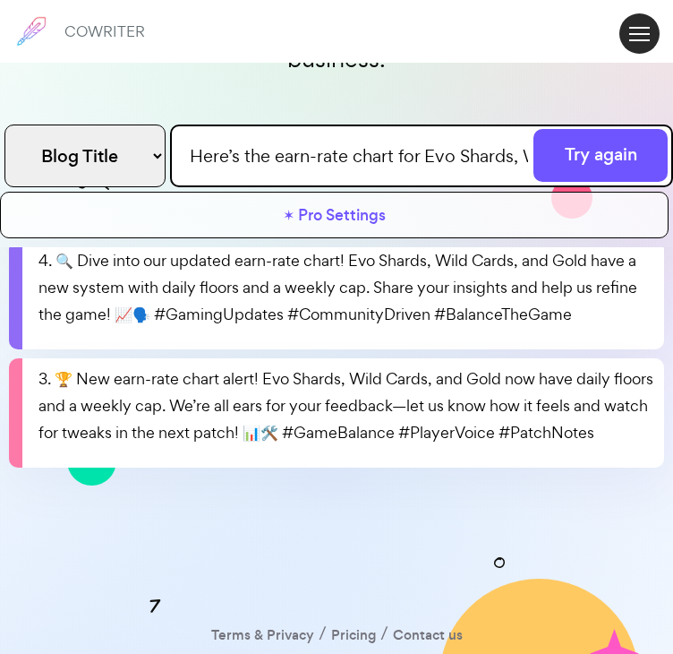
scroll to position [179, 0]
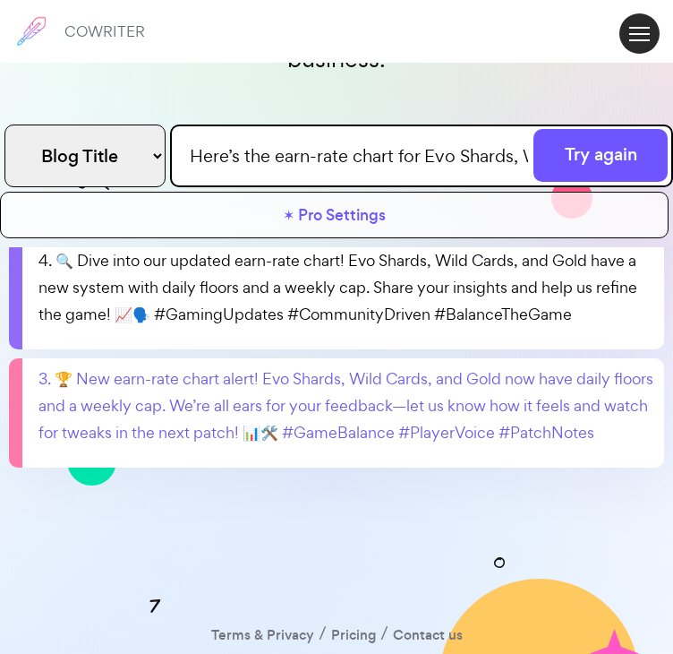
click at [353, 446] on p "3. 🏆 New earn-rate chart alert! Evo Shards, Wild Cards, and Gold now have daily…" at bounding box center [348, 405] width 619 height 81
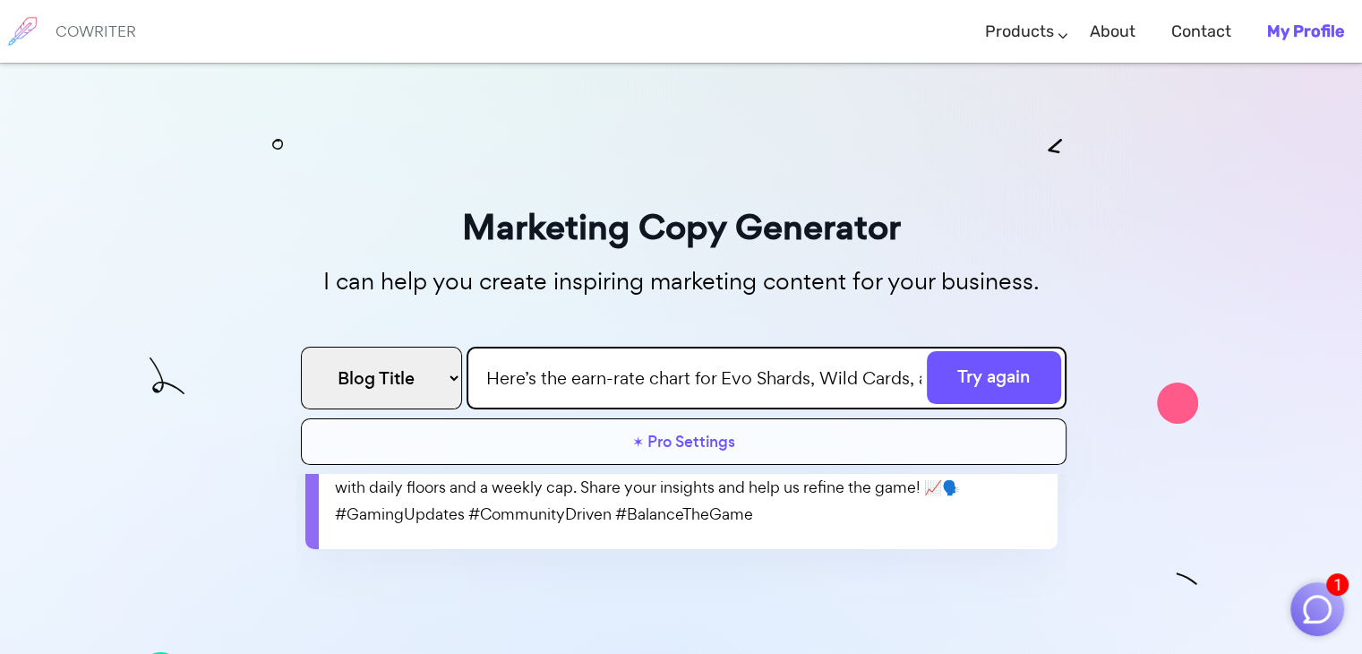
scroll to position [153, 0]
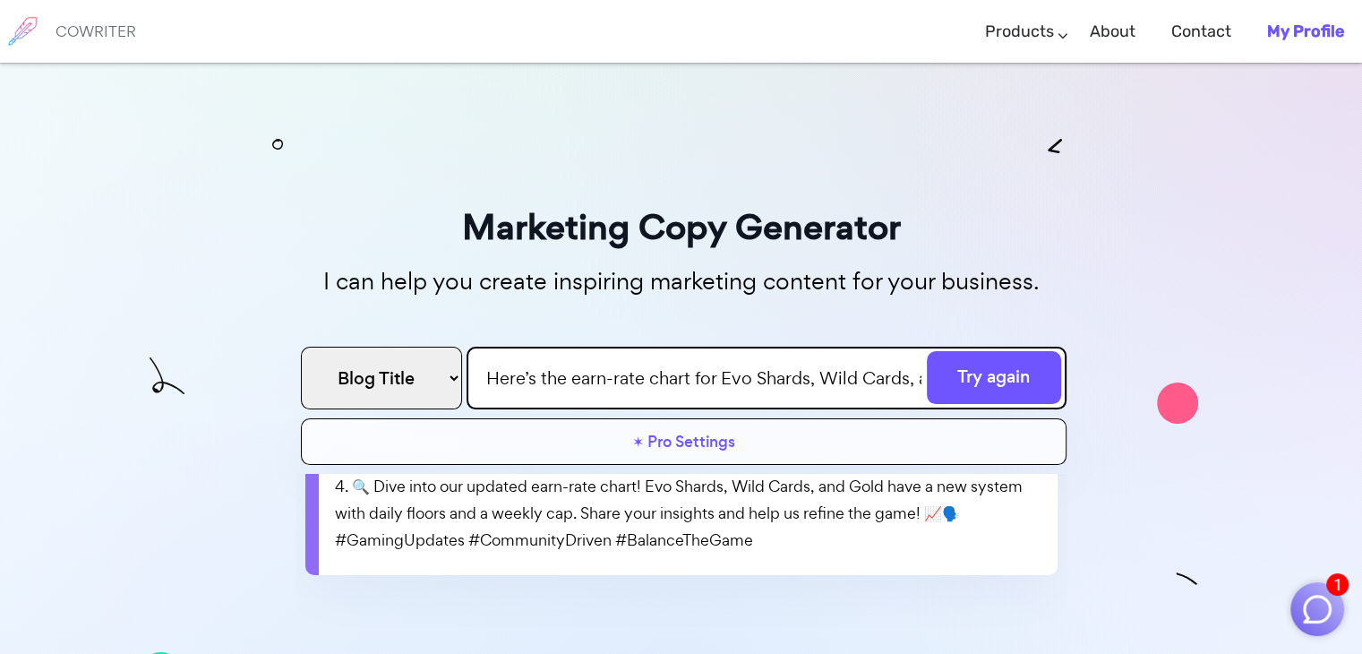
click at [408, 372] on select "Facebook Ad Google Ad Email subject line Blog Title Twitter Post Linkedin Post …" at bounding box center [381, 378] width 161 height 63
click at [408, 381] on select "Facebook Ad Google Ad Email subject line Blog Title Twitter Post Linkedin Post …" at bounding box center [381, 378] width 161 height 63
drag, startPoint x: 484, startPoint y: 383, endPoint x: 961, endPoint y: 381, distance: 476.3
click at [686, 381] on form "Facebook Ad Google Ad Email subject line Blog Title Twitter Post Linkedin Post …" at bounding box center [681, 373] width 770 height 63
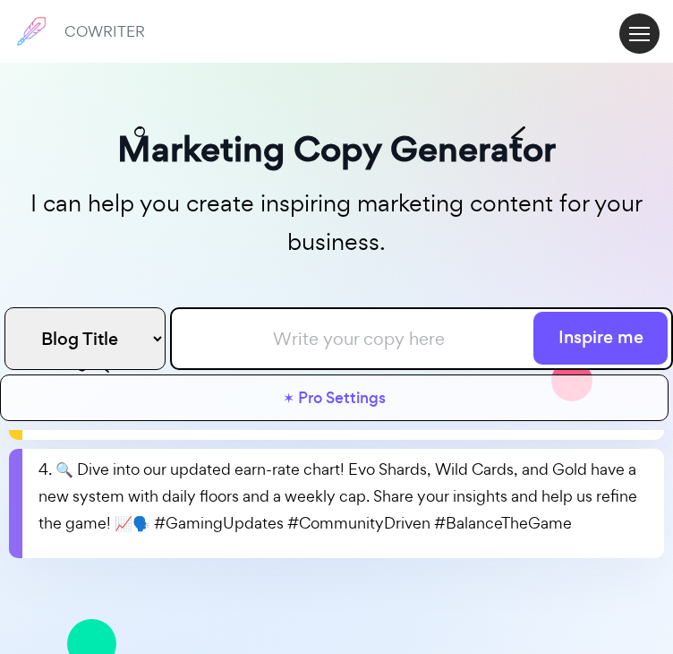
scroll to position [179, 0]
